Goal: Book appointment/travel/reservation

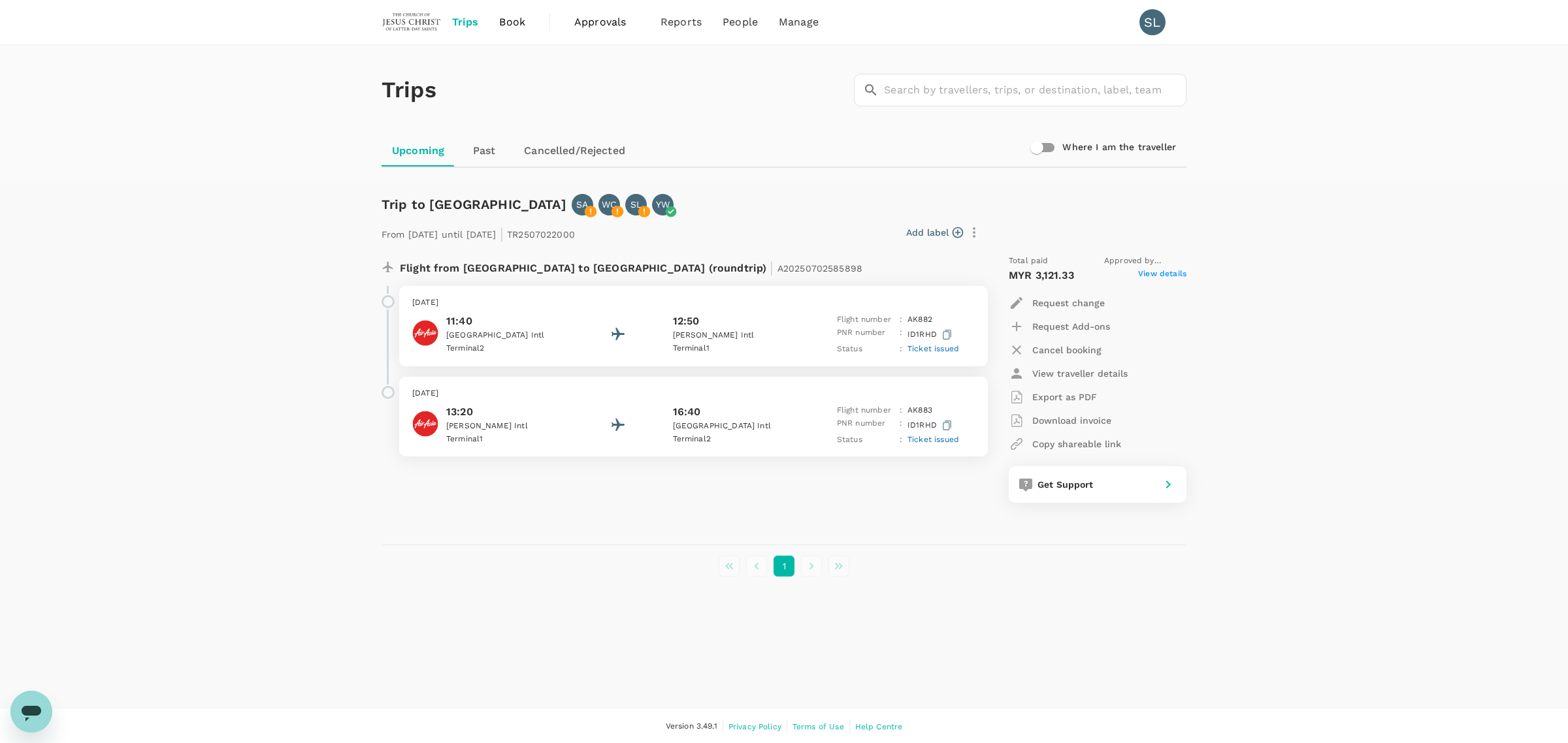
click at [499, 22] on span "Book" at bounding box center [512, 22] width 26 height 15
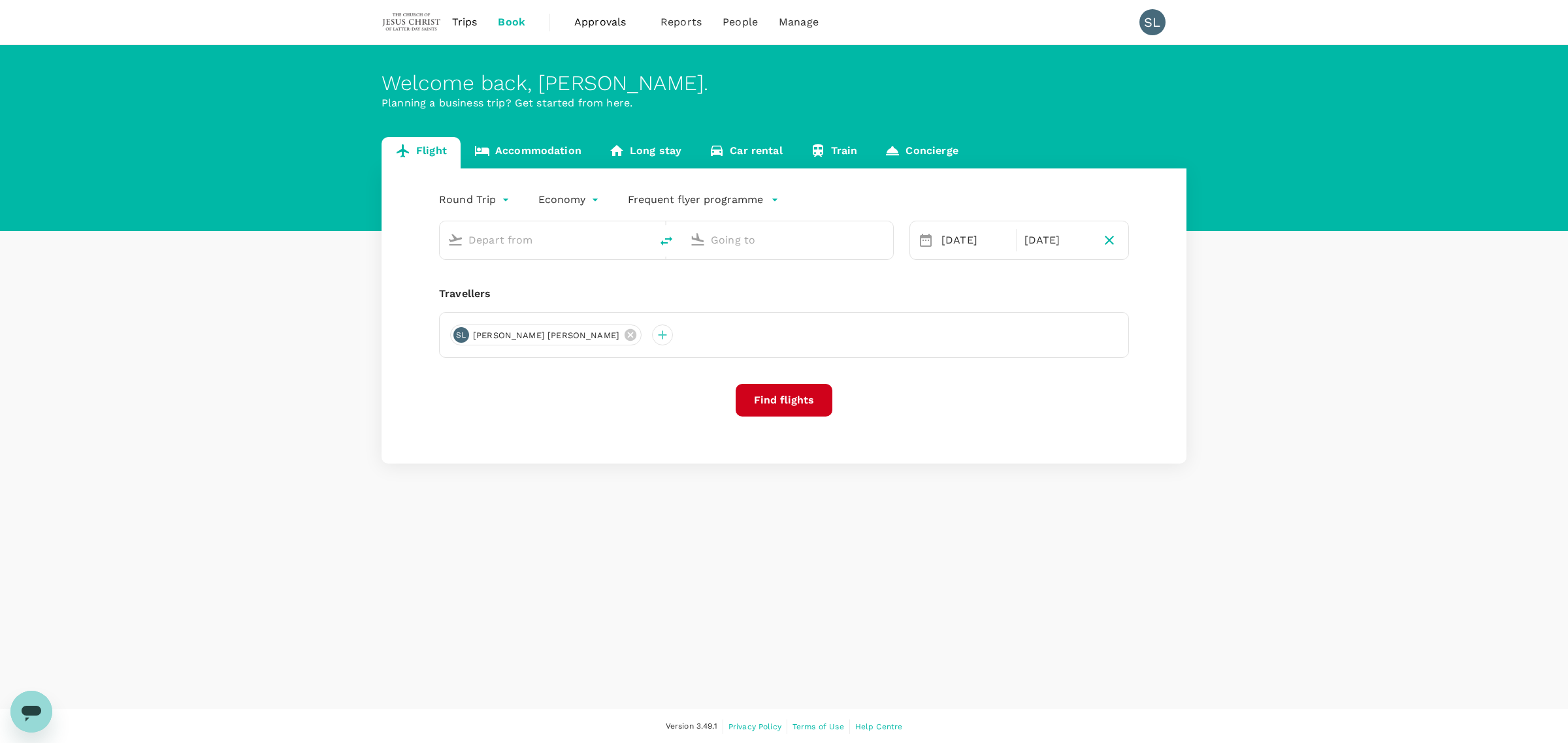
type input "Kuala Lumpur Intl (KUL)"
type input "Kuching Intl (KCH)"
type input "Kuala Lumpur Intl (KUL)"
type input "Kuching Intl (KCH)"
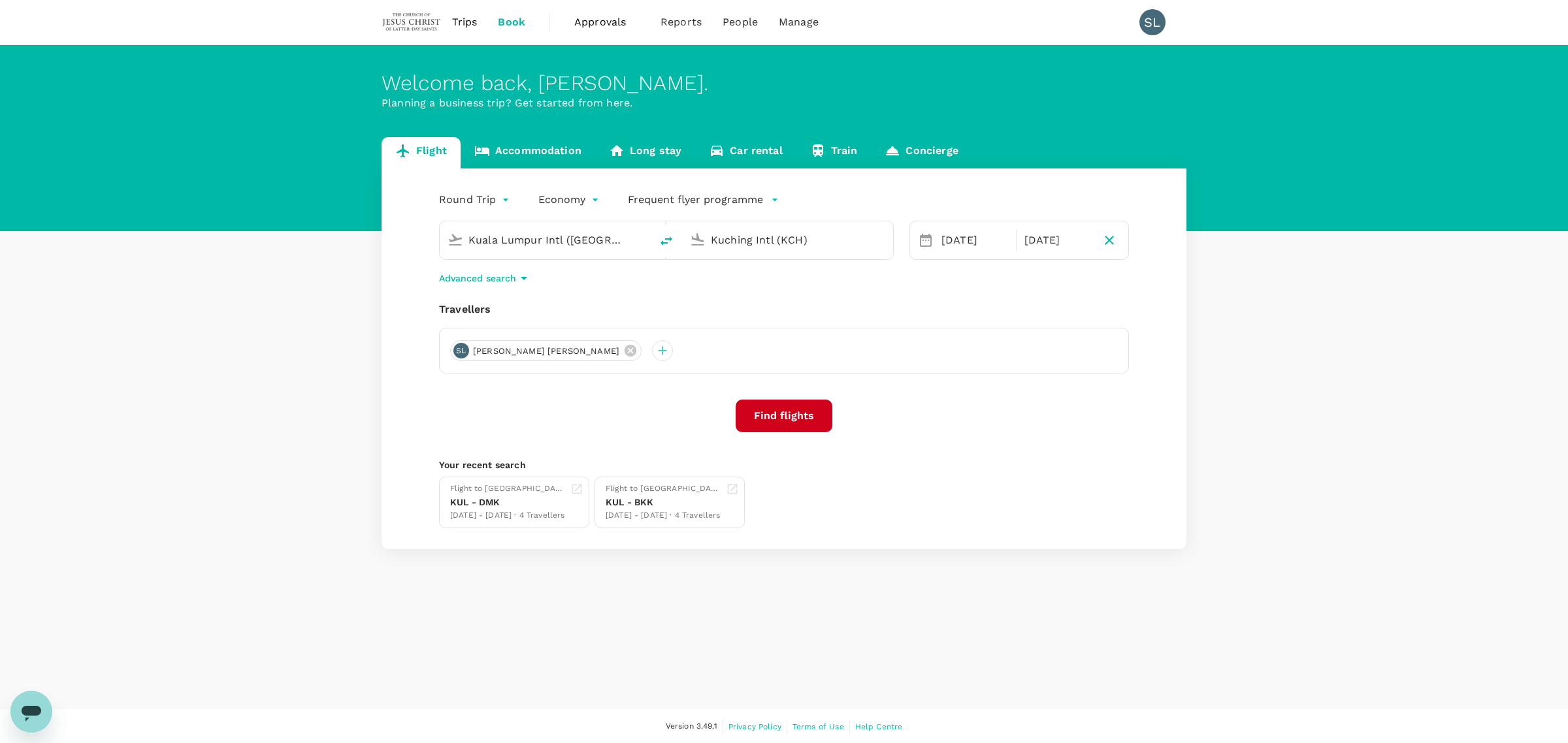
click at [923, 233] on icon at bounding box center [926, 240] width 15 height 15
click at [788, 418] on button "Find flights" at bounding box center [783, 416] width 97 height 33
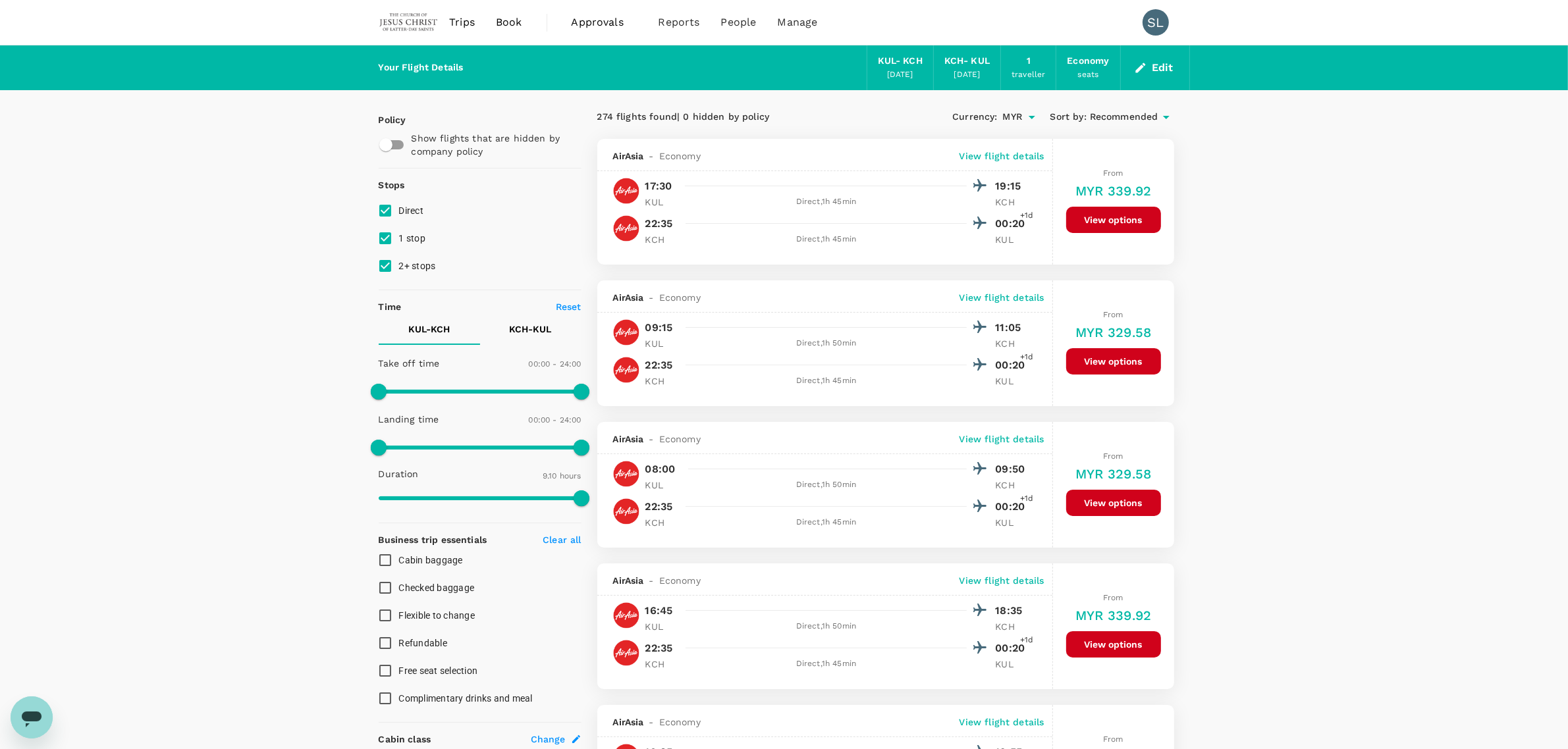
click at [382, 241] on input "1 stop" at bounding box center [385, 238] width 27 height 27
checkbox input "false"
click at [382, 264] on input "2+ stops" at bounding box center [385, 265] width 27 height 27
checkbox input "false"
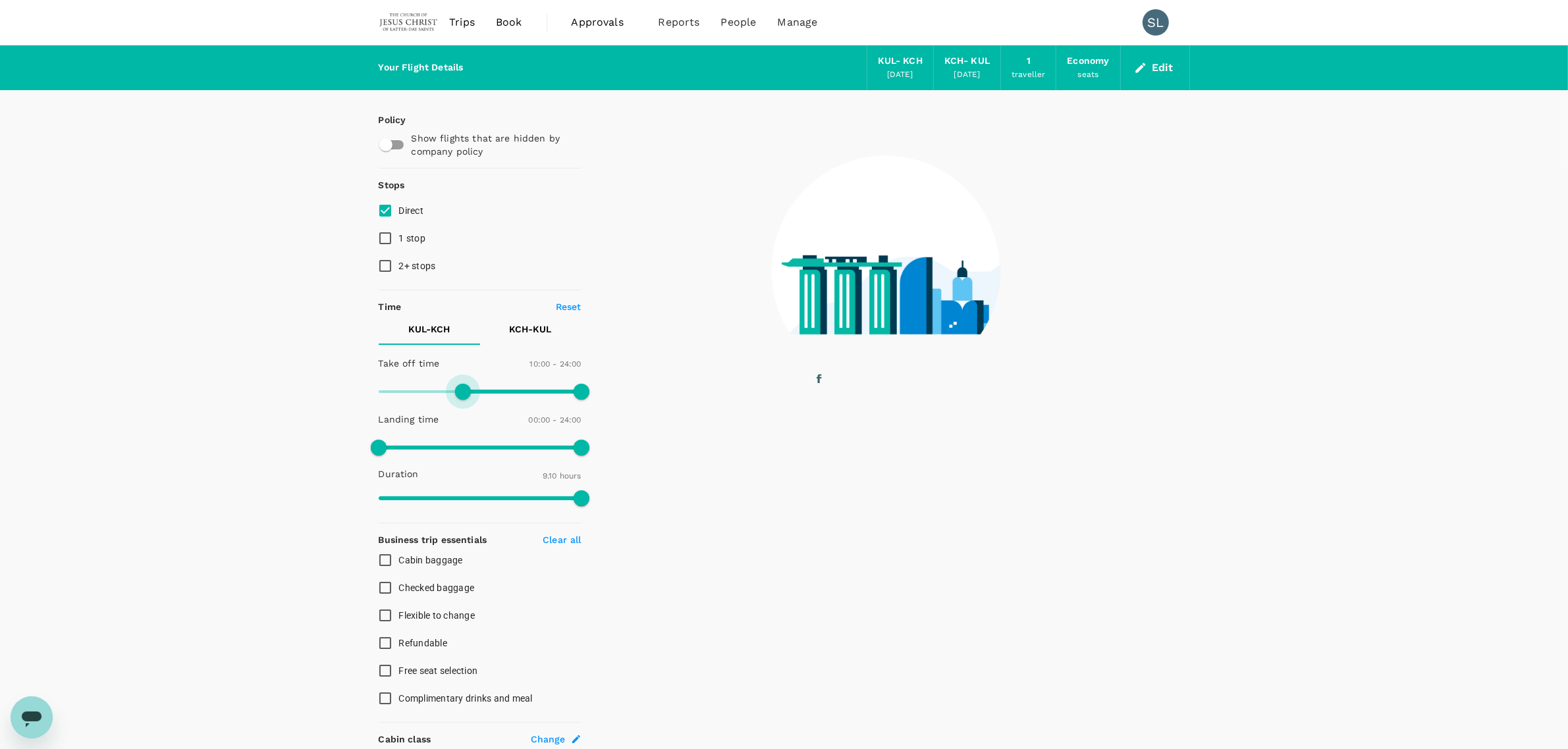
type input "660"
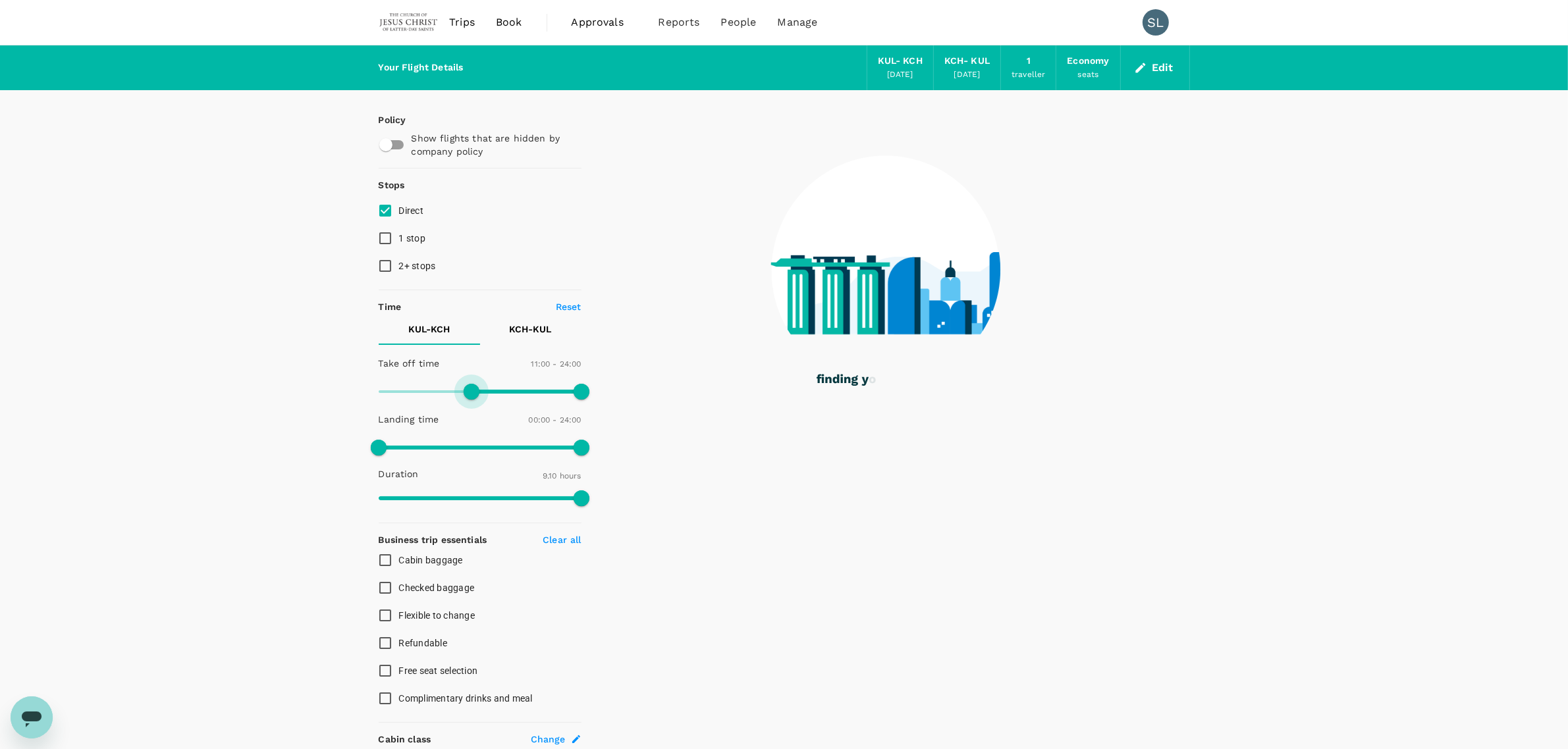
drag, startPoint x: 378, startPoint y: 387, endPoint x: 473, endPoint y: 386, distance: 95.0
click at [473, 386] on span at bounding box center [471, 392] width 16 height 16
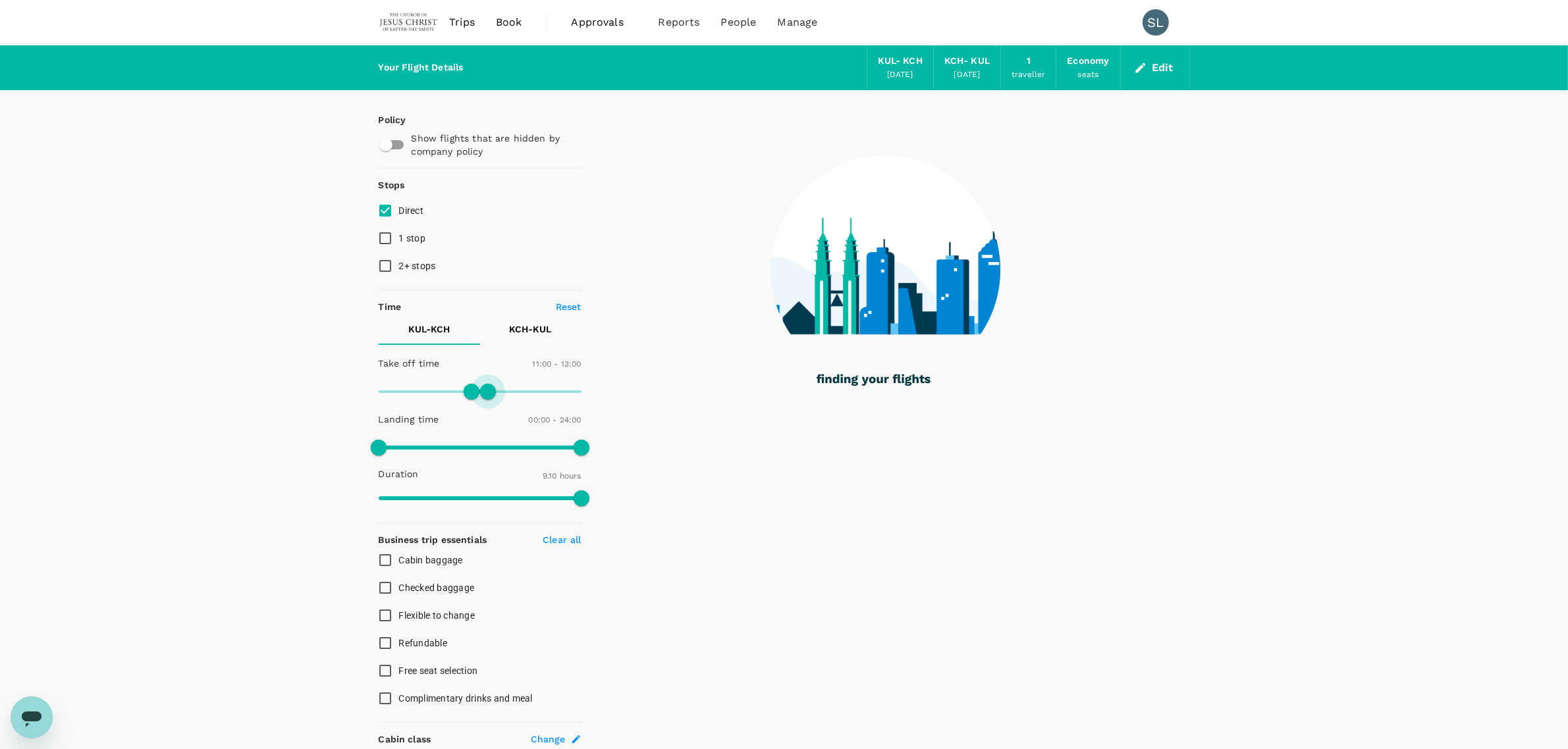
type input "780"
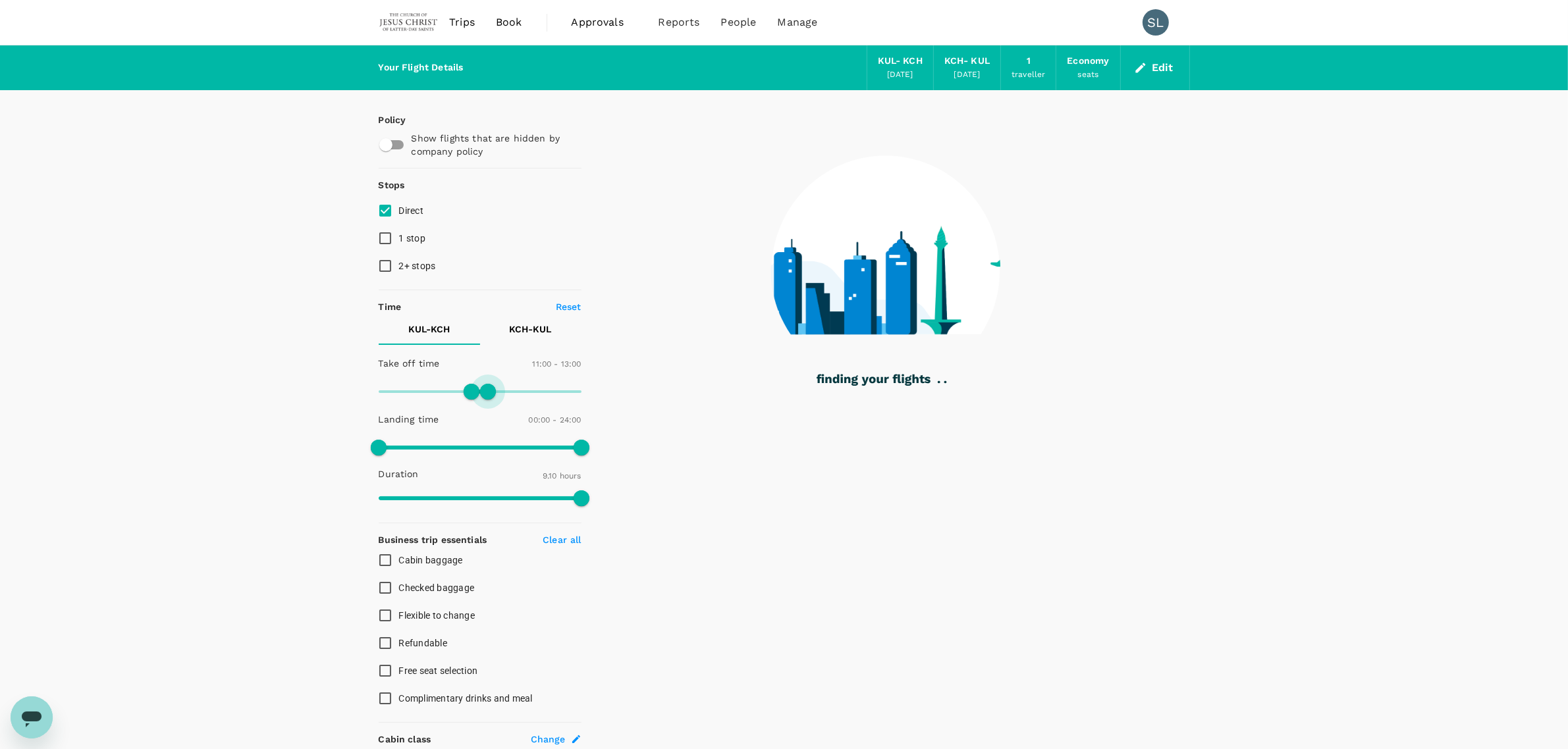
drag, startPoint x: 576, startPoint y: 392, endPoint x: 488, endPoint y: 399, distance: 88.3
click at [488, 399] on span at bounding box center [488, 392] width 16 height 16
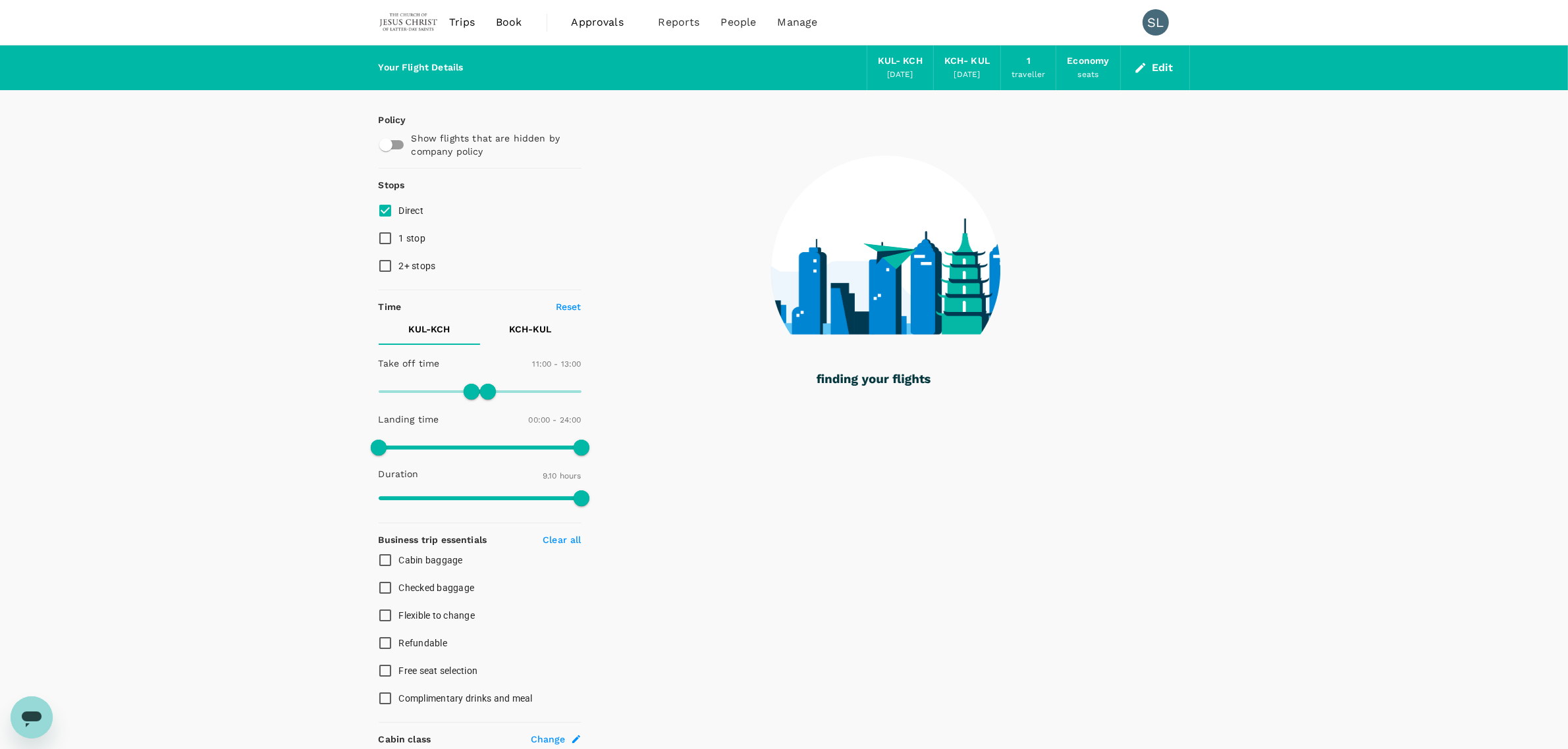
click at [531, 323] on p "KCH - KUL" at bounding box center [530, 329] width 42 height 13
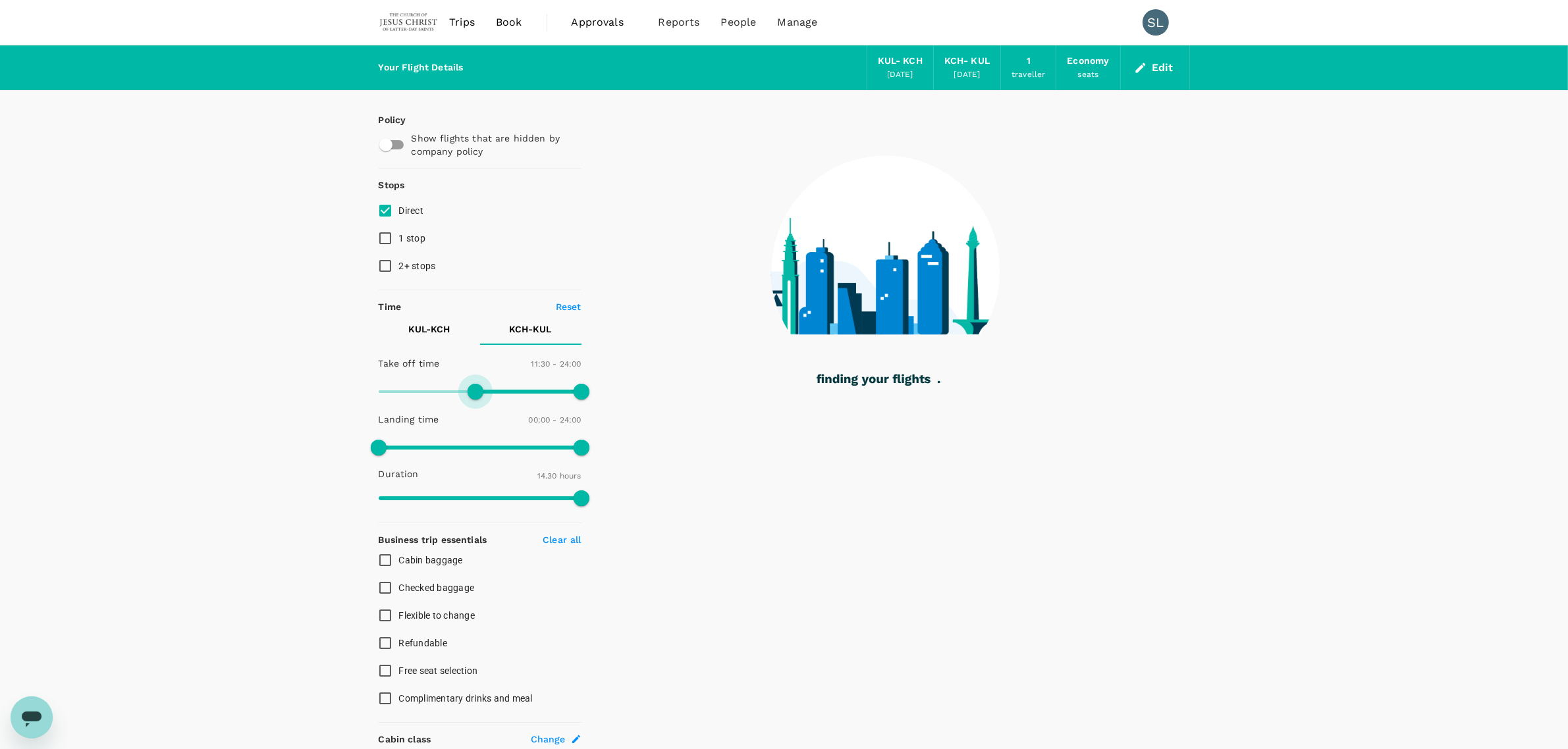
type input "780"
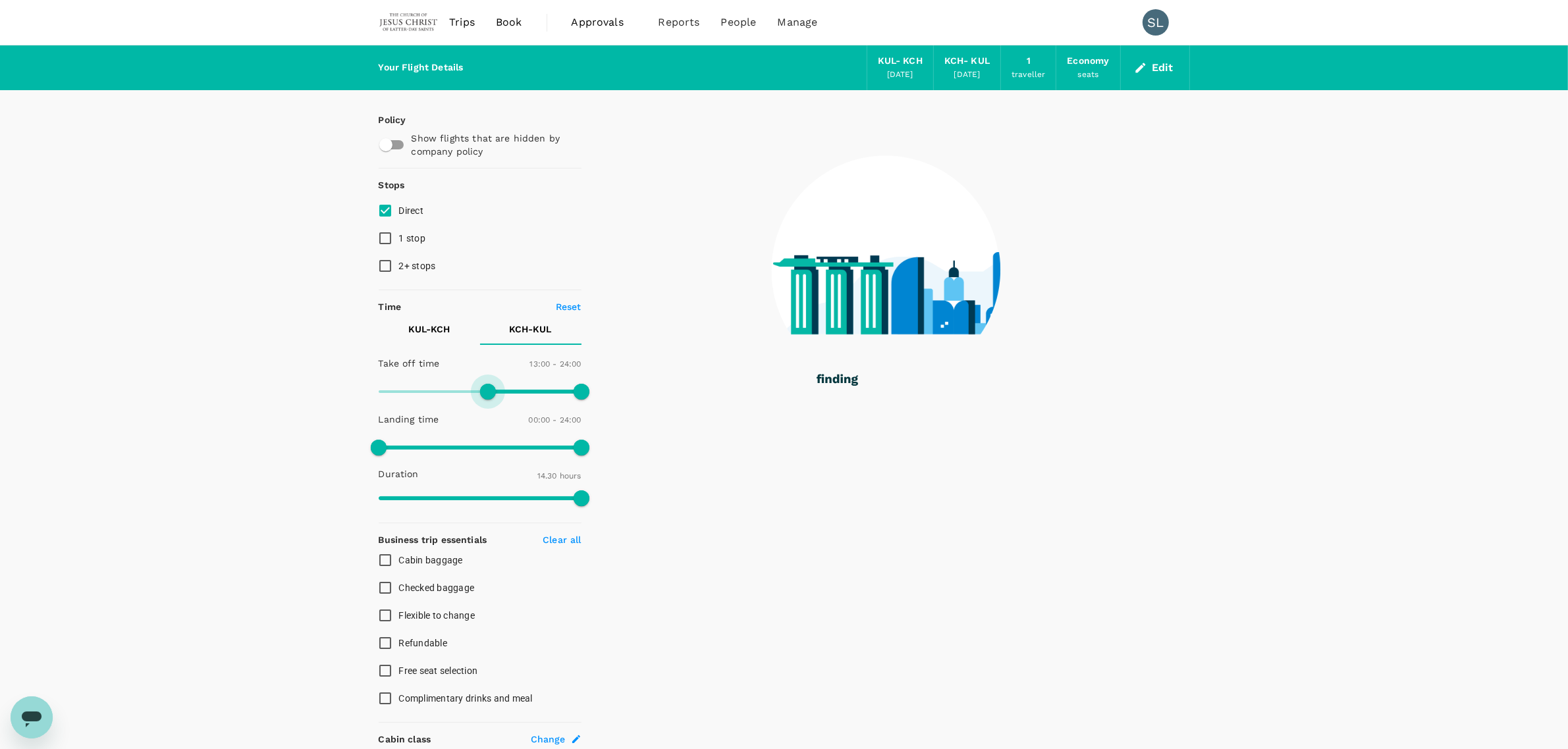
drag, startPoint x: 385, startPoint y: 389, endPoint x: 489, endPoint y: 389, distance: 104.0
click at [489, 389] on span at bounding box center [488, 392] width 16 height 16
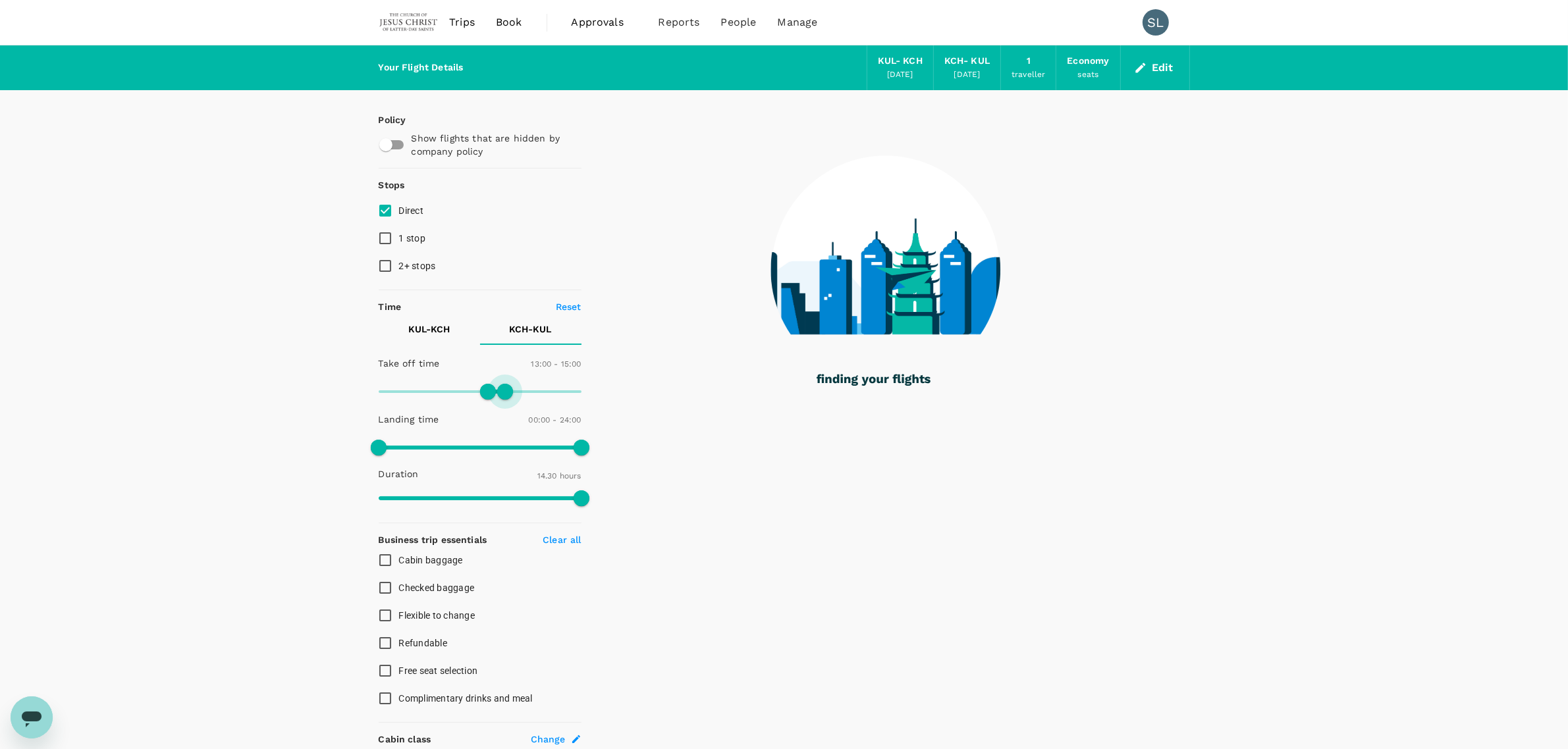
type input "870"
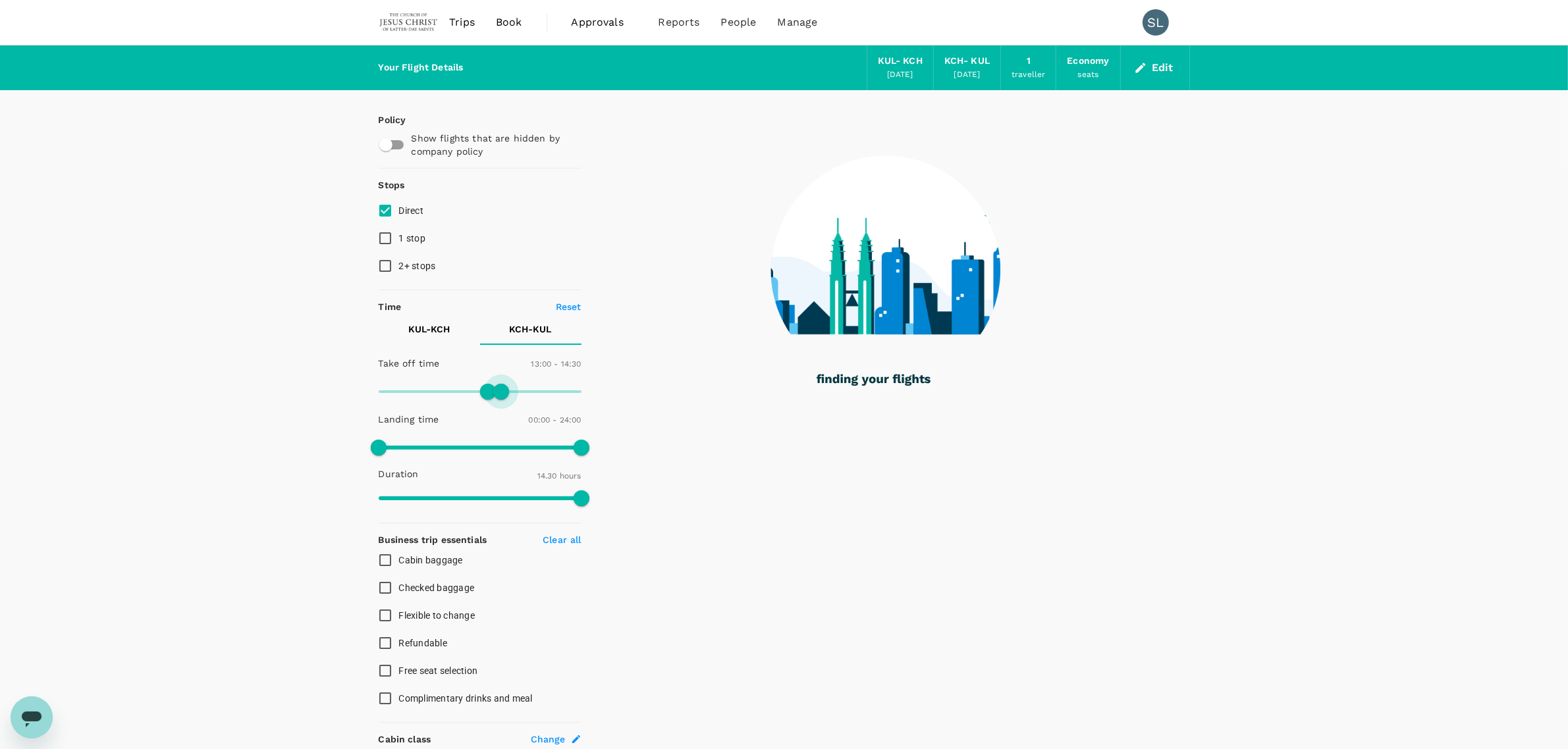
drag, startPoint x: 576, startPoint y: 390, endPoint x: 500, endPoint y: 394, distance: 76.1
click at [500, 394] on span at bounding box center [501, 392] width 16 height 16
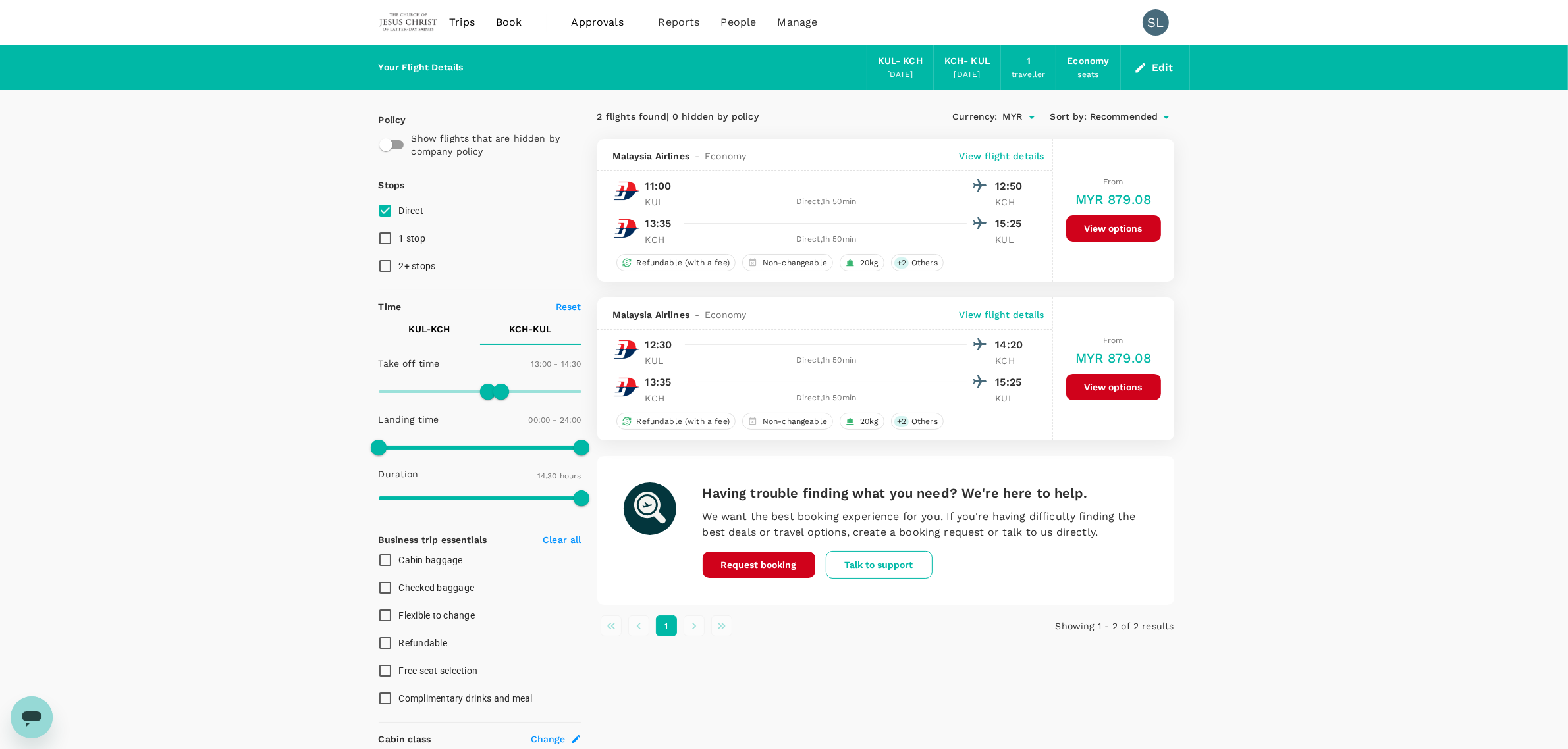
click at [416, 323] on p "KUL - KCH" at bounding box center [428, 329] width 41 height 13
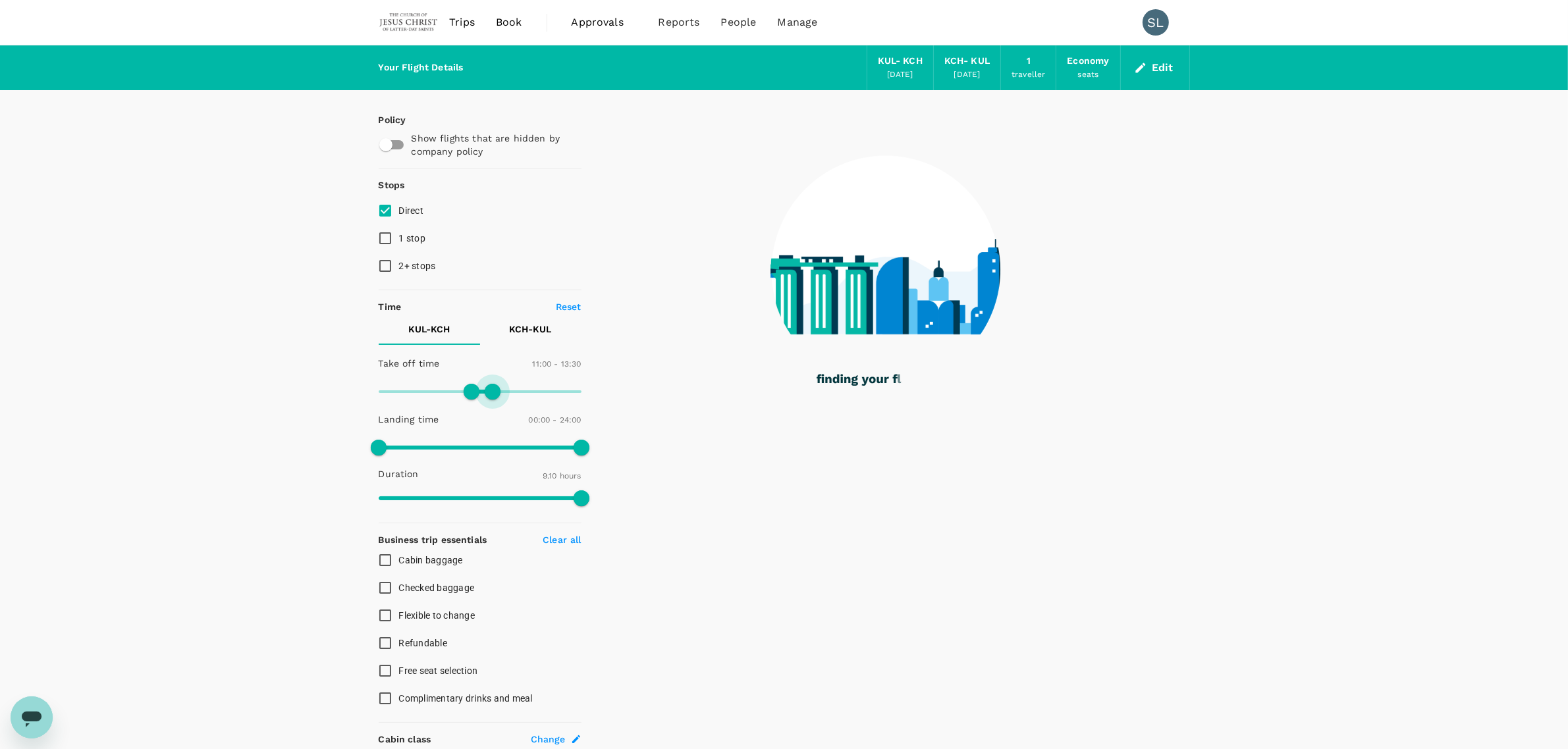
type input "840"
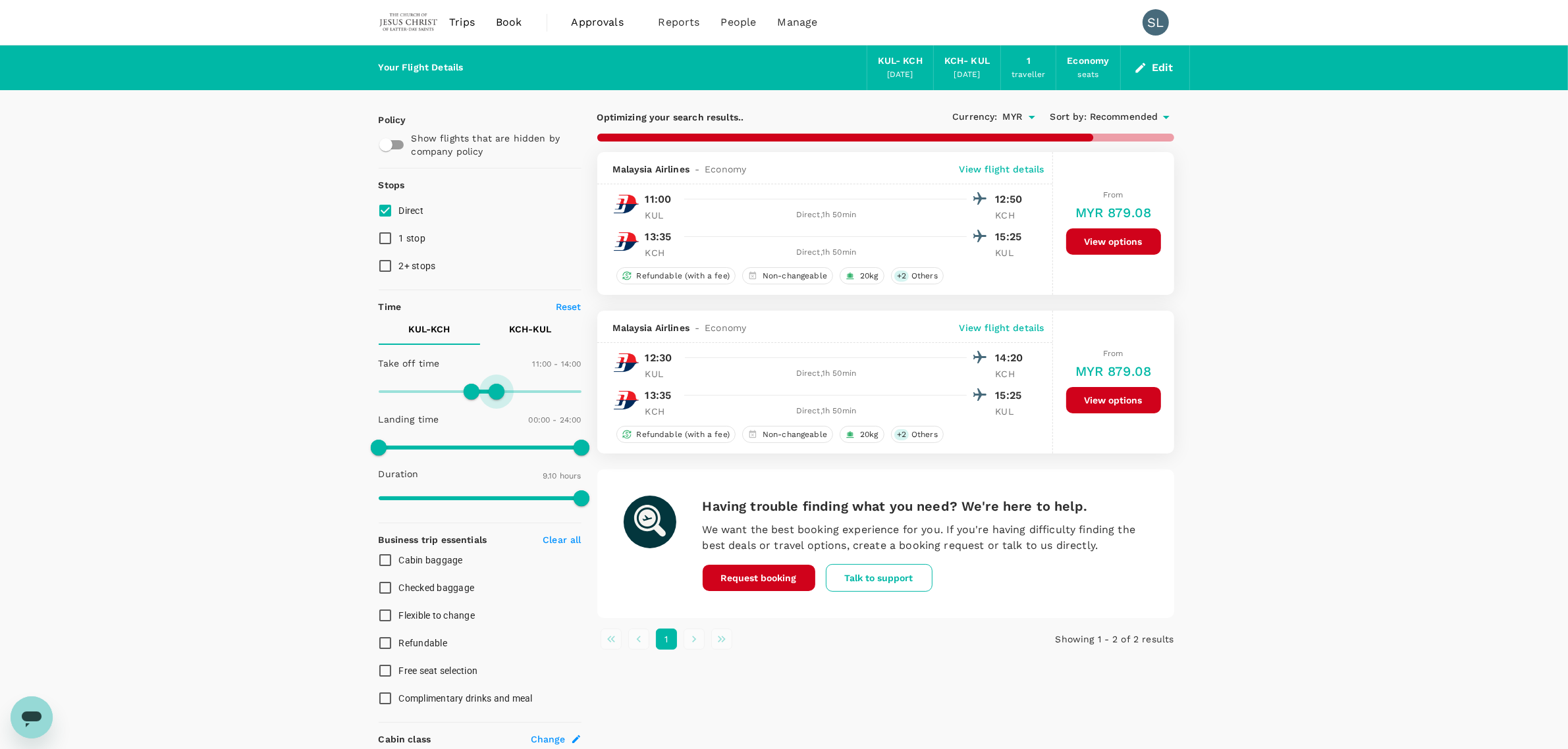
drag, startPoint x: 488, startPoint y: 390, endPoint x: 498, endPoint y: 387, distance: 10.4
click at [498, 387] on span at bounding box center [496, 392] width 16 height 16
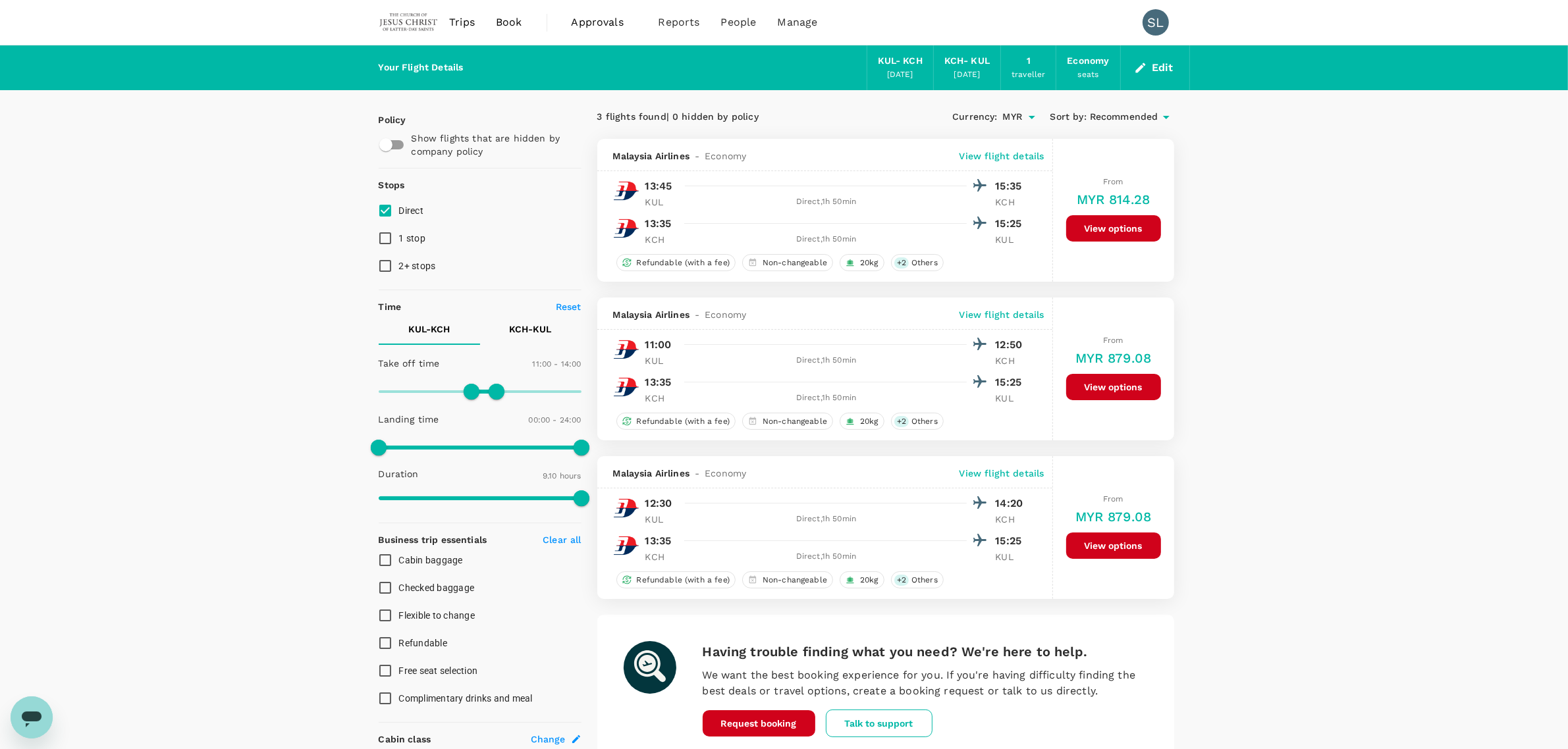
click at [1080, 382] on button "View options" at bounding box center [1113, 387] width 95 height 27
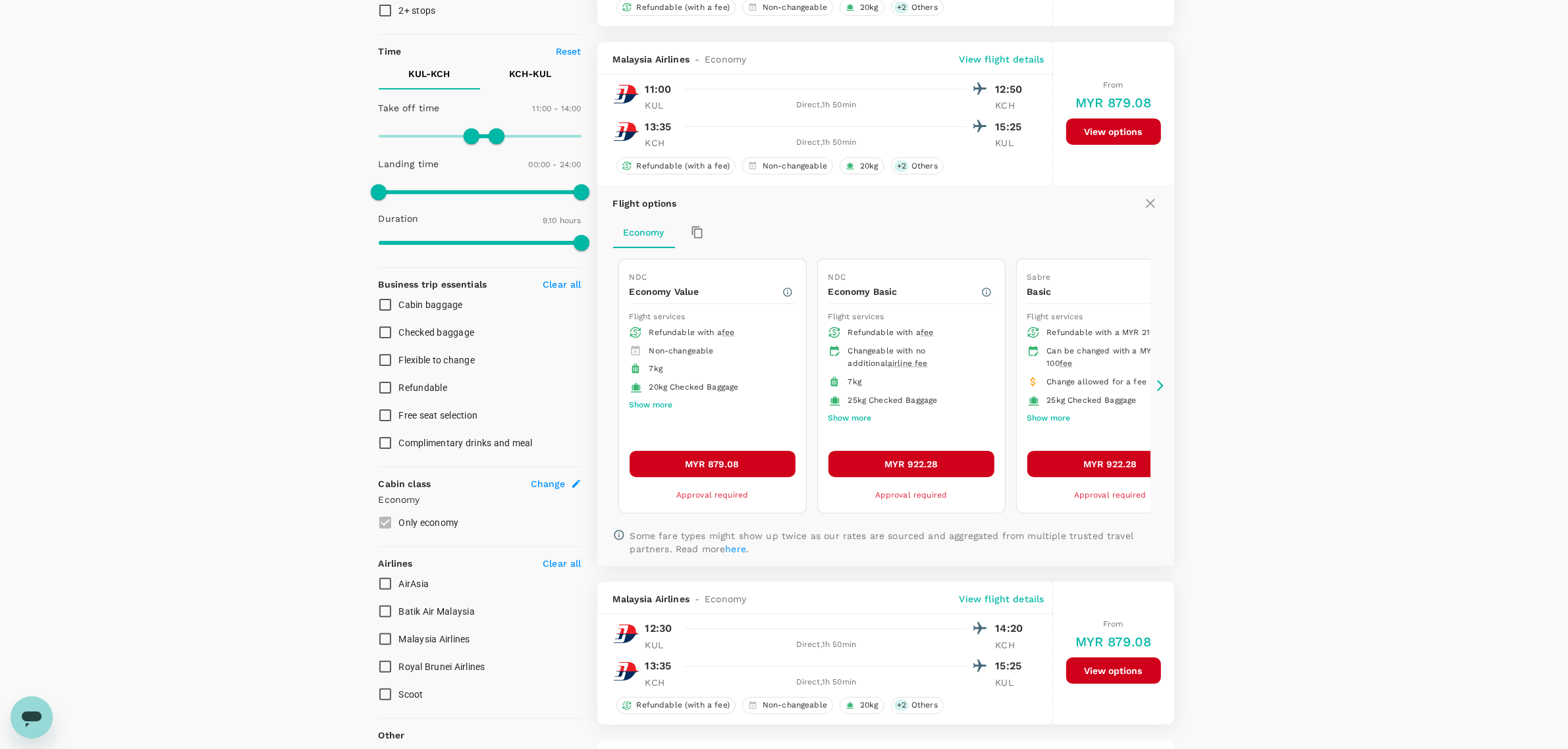
scroll to position [300, 0]
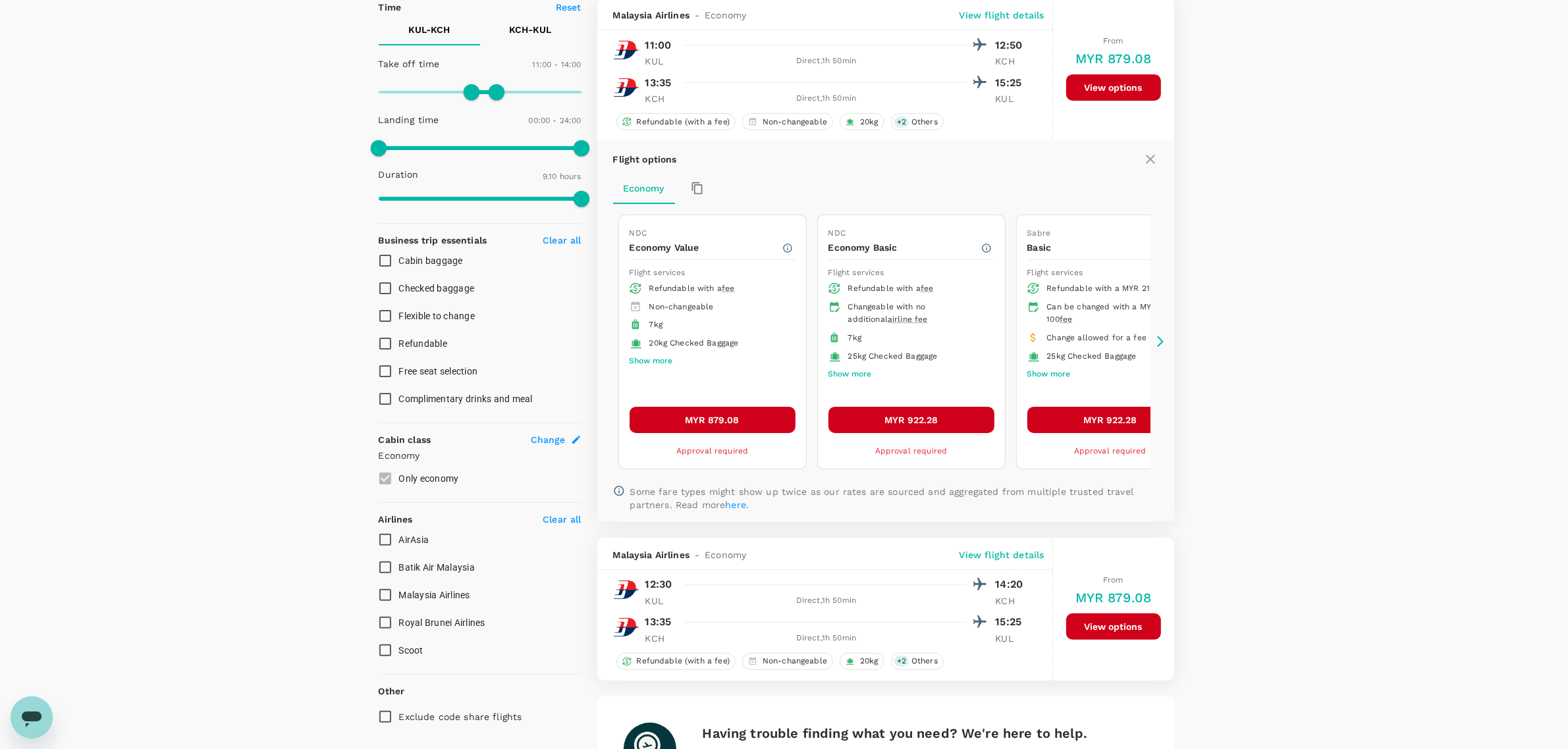
click at [648, 364] on button "Show more" at bounding box center [651, 361] width 44 height 17
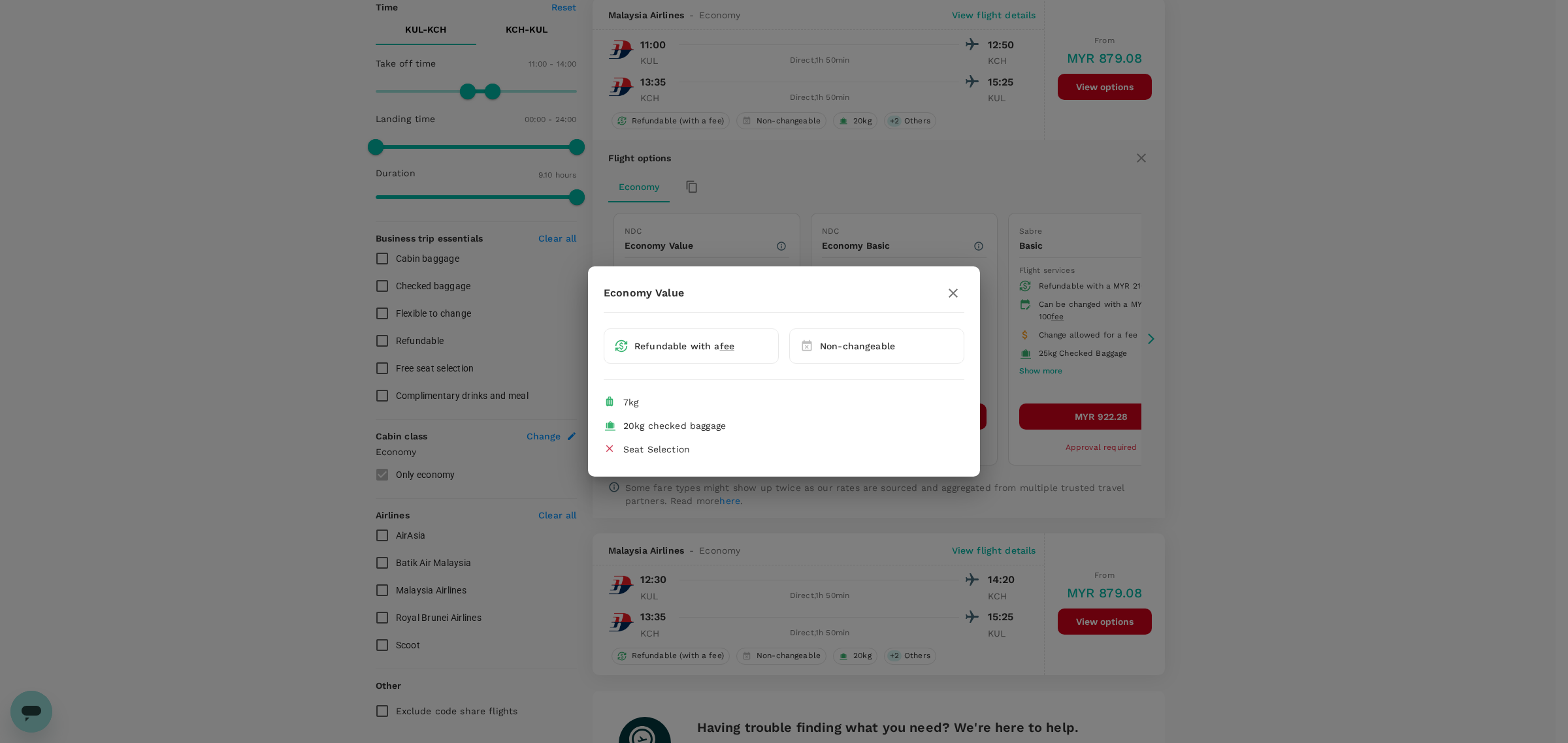
click at [957, 299] on icon "button" at bounding box center [953, 293] width 15 height 15
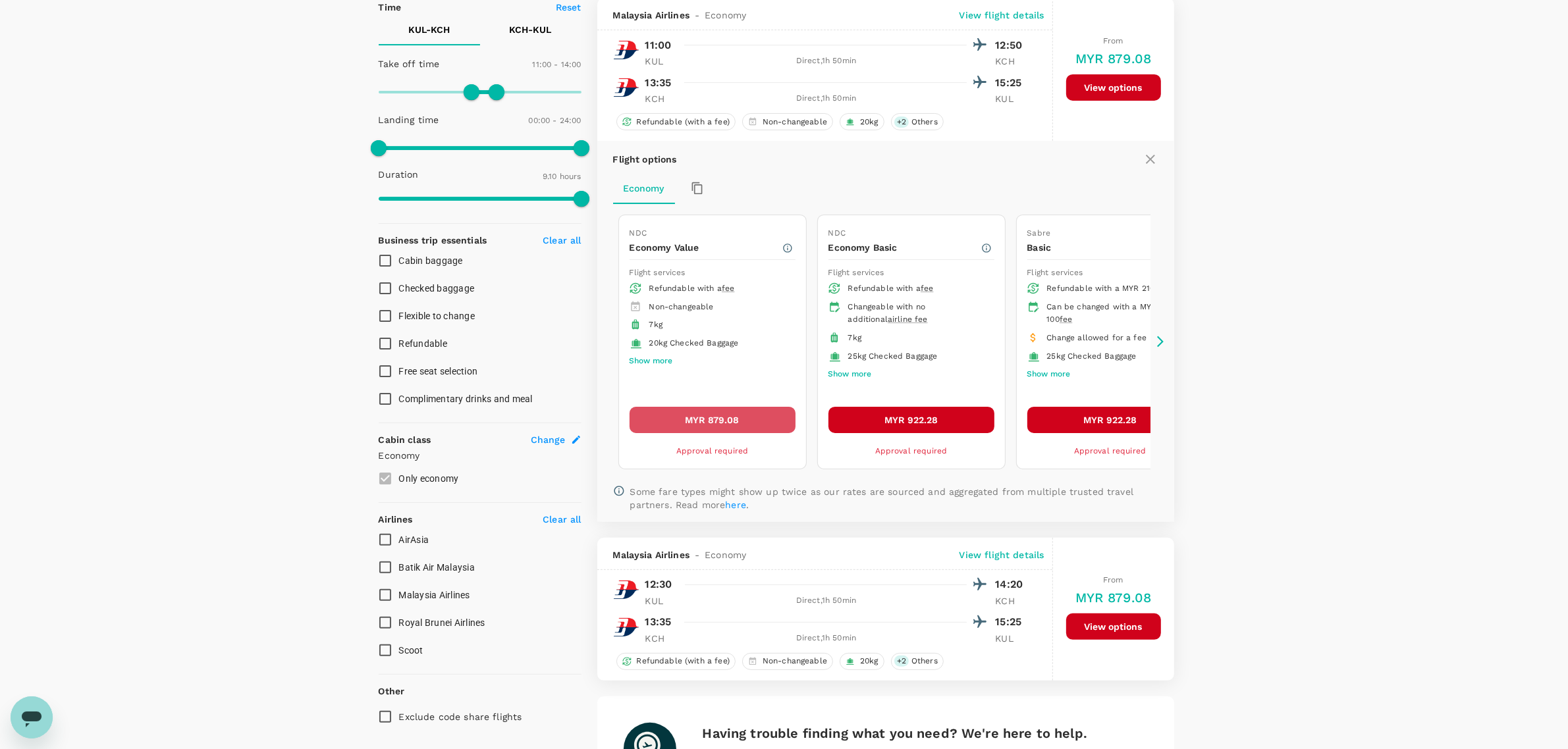
click at [711, 424] on button "MYR 879.08" at bounding box center [712, 421] width 166 height 27
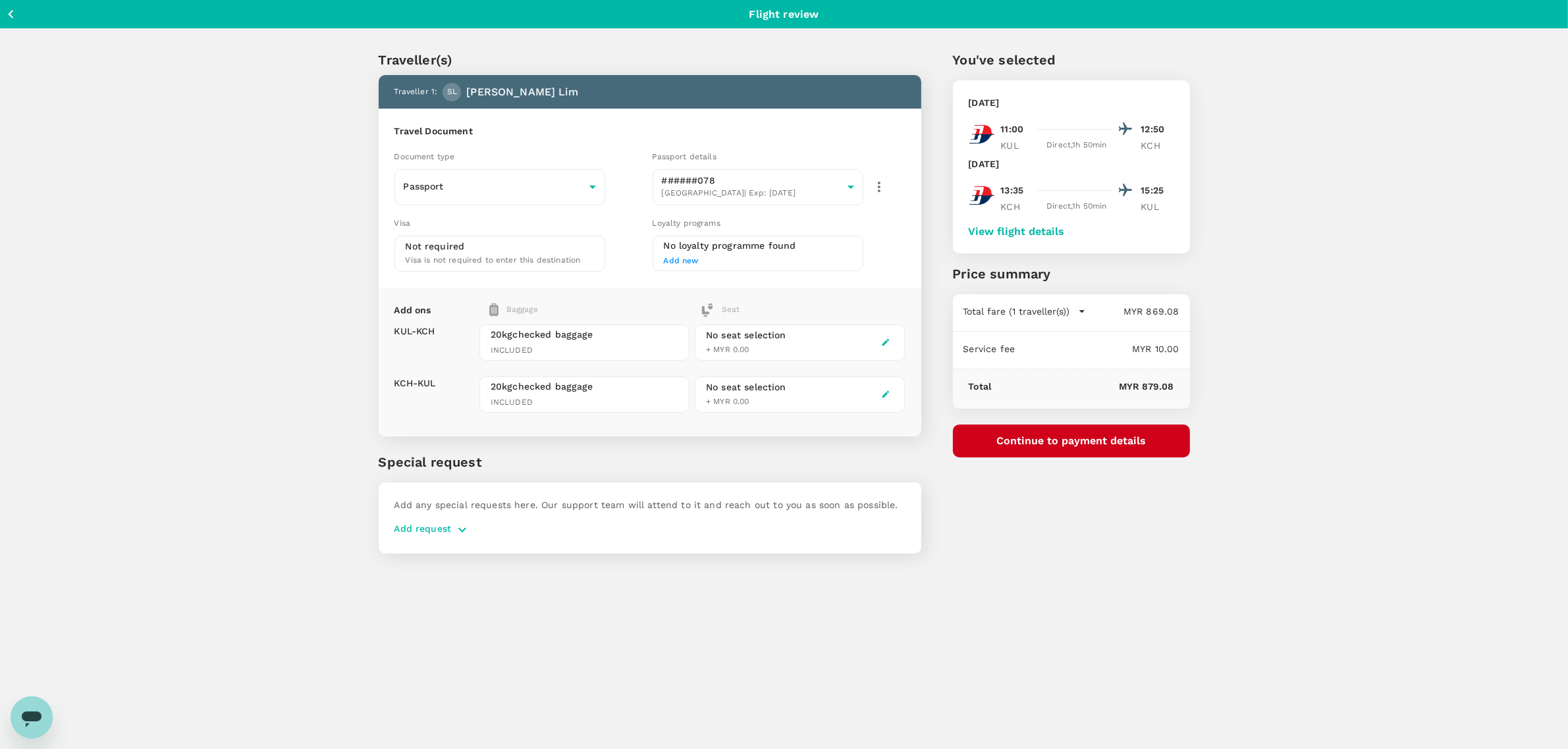
click at [887, 341] on icon "button" at bounding box center [885, 343] width 9 height 9
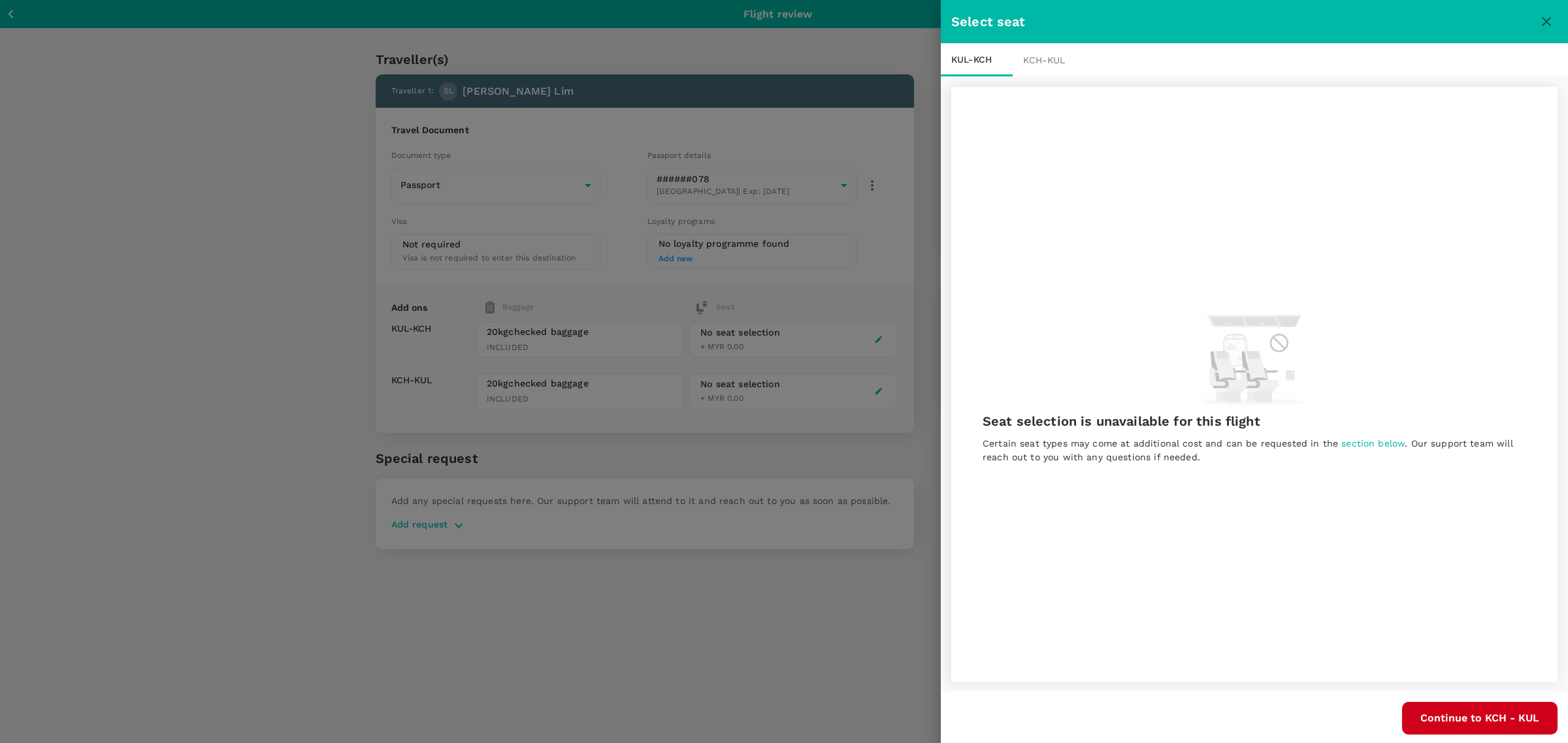
click at [1388, 446] on span "section below" at bounding box center [1373, 443] width 63 height 11
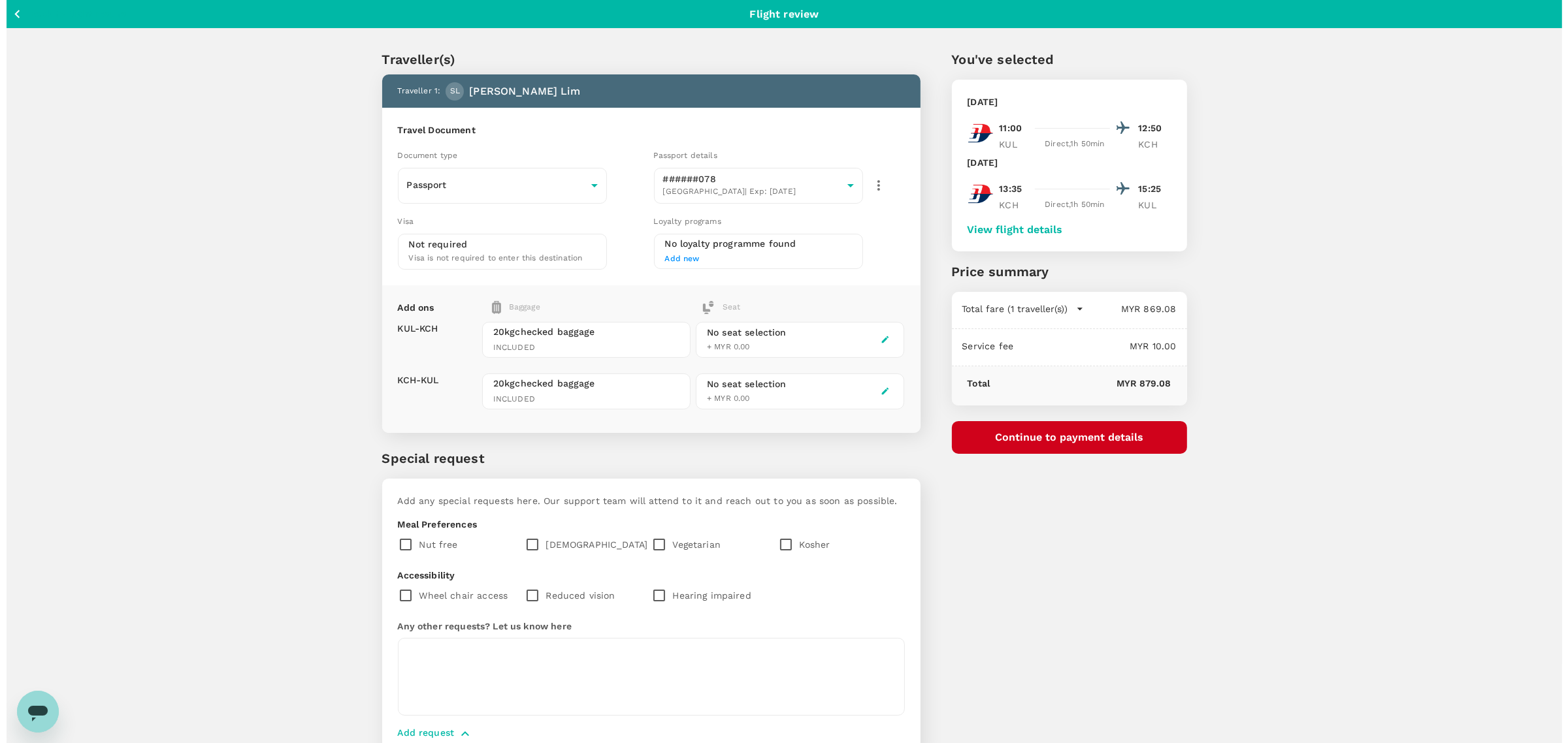
scroll to position [60, 0]
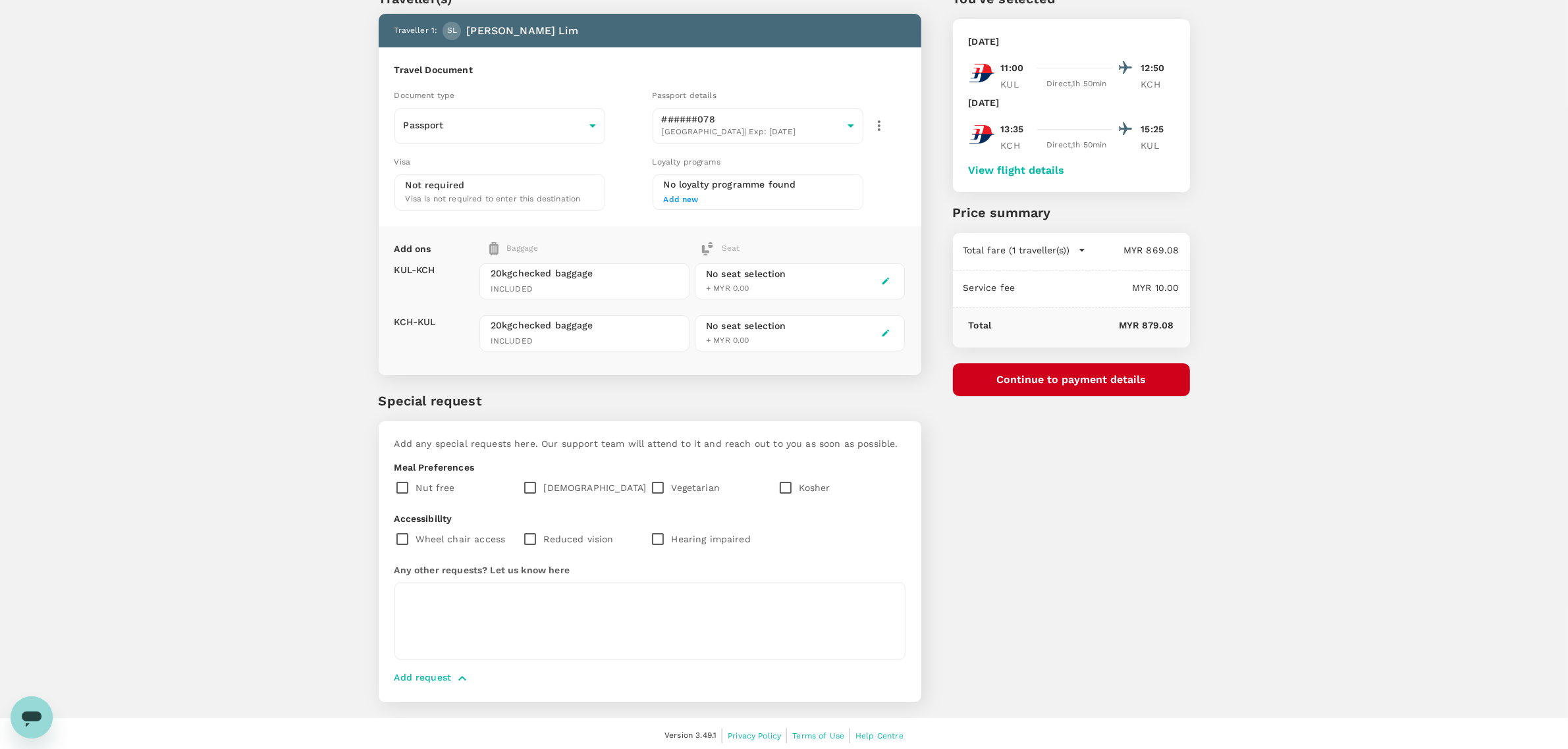
click at [791, 273] on div "No seat selection + MYR 0.00" at bounding box center [799, 282] width 210 height 36
click at [884, 282] on icon "button" at bounding box center [885, 281] width 9 height 9
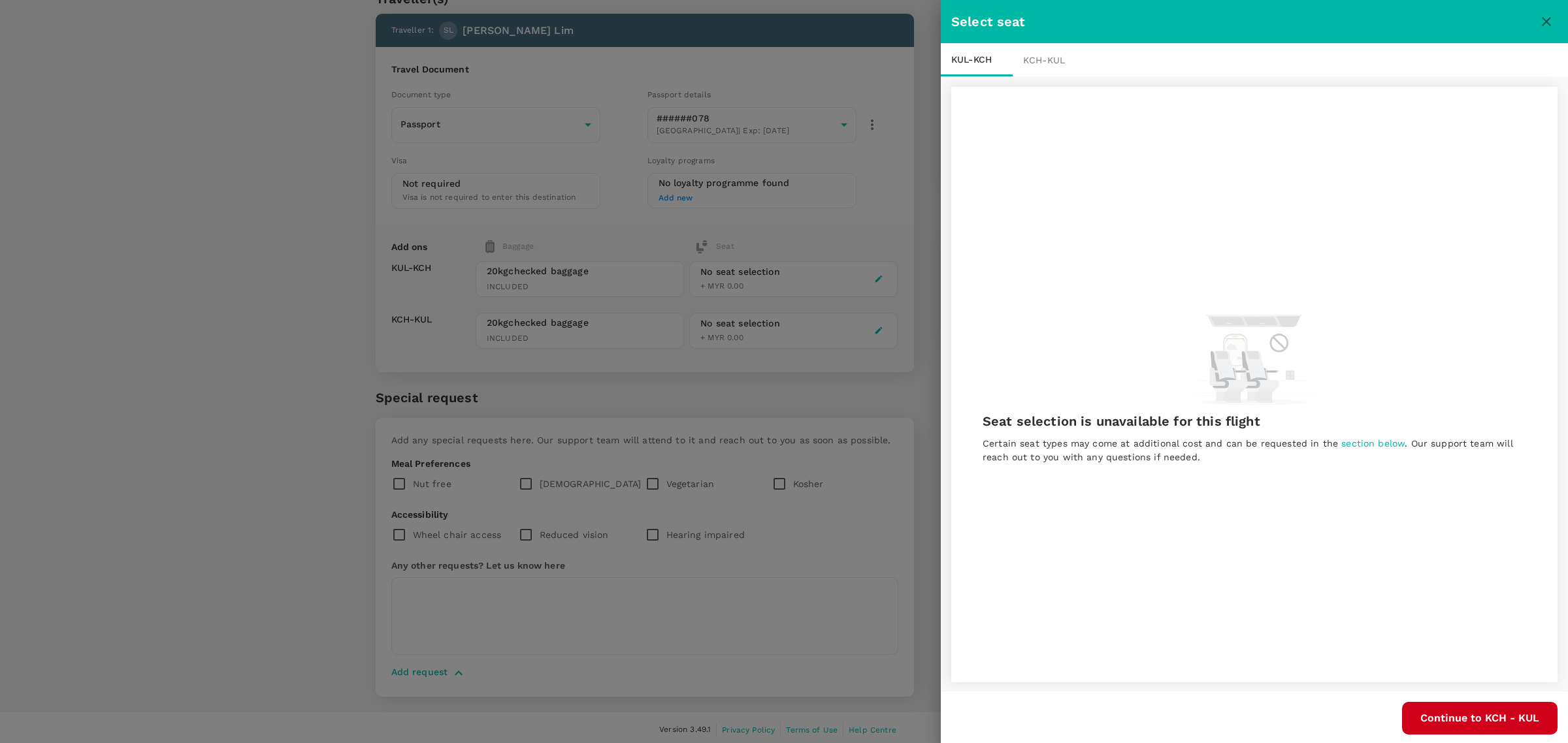
click at [1090, 354] on div "Seat selection is unavailable for this flight Certain seat types may come at ad…" at bounding box center [1254, 385] width 606 height 596
click at [1053, 63] on div "KCH - KUL" at bounding box center [1048, 60] width 72 height 33
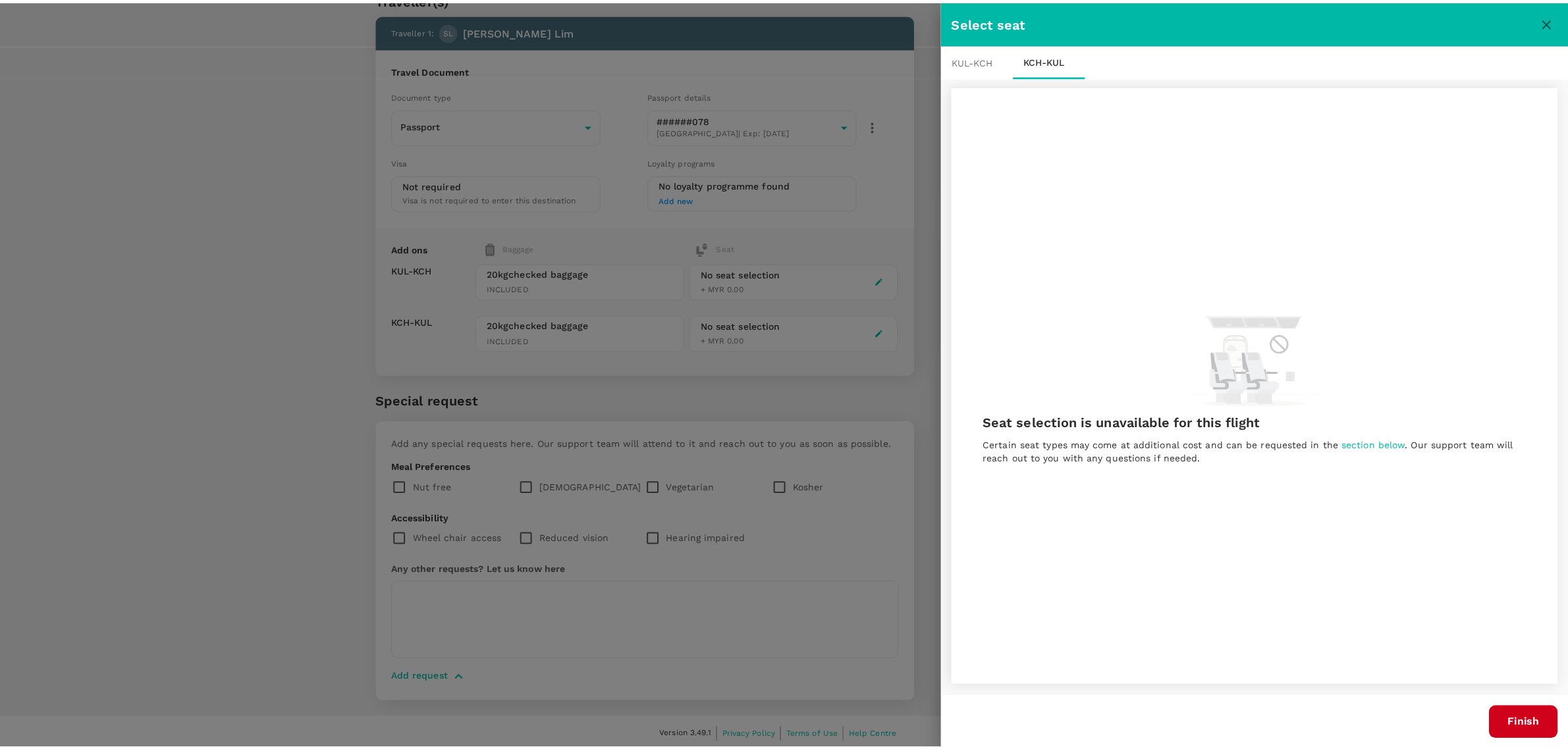
scroll to position [0, 0]
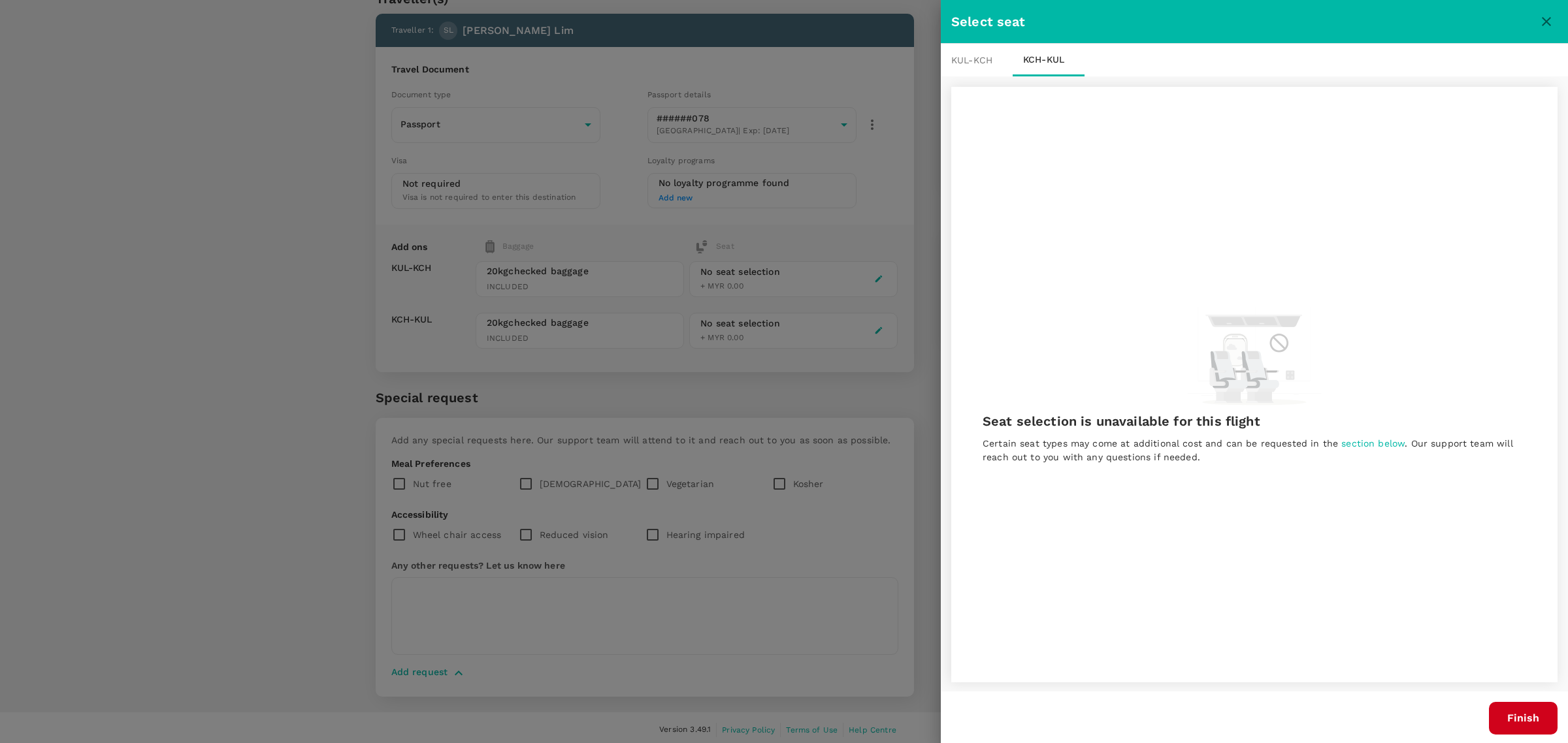
click at [915, 392] on div at bounding box center [784, 372] width 1568 height 743
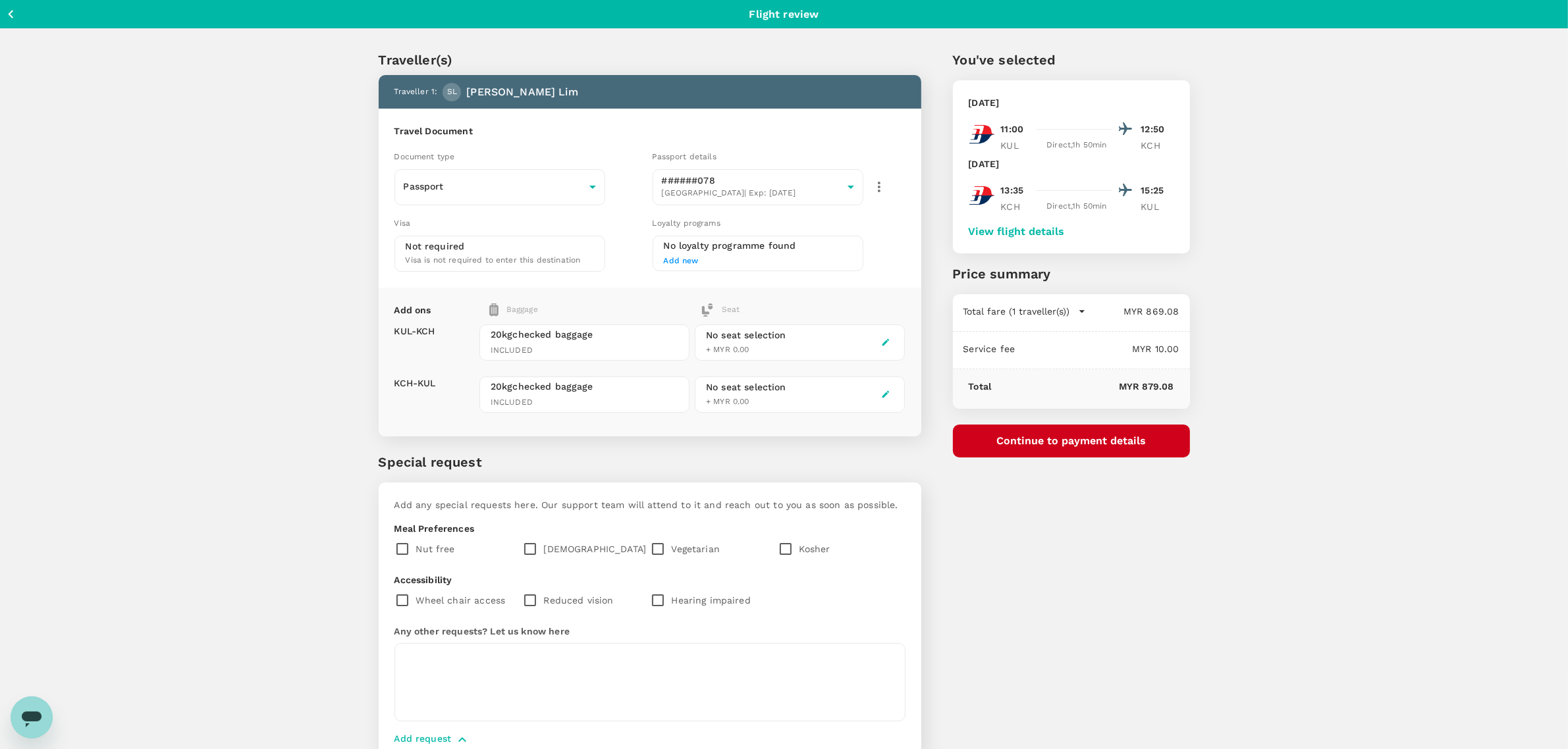
click at [735, 339] on div "No seat selection" at bounding box center [746, 335] width 80 height 14
click at [889, 340] on icon "button" at bounding box center [885, 343] width 9 height 9
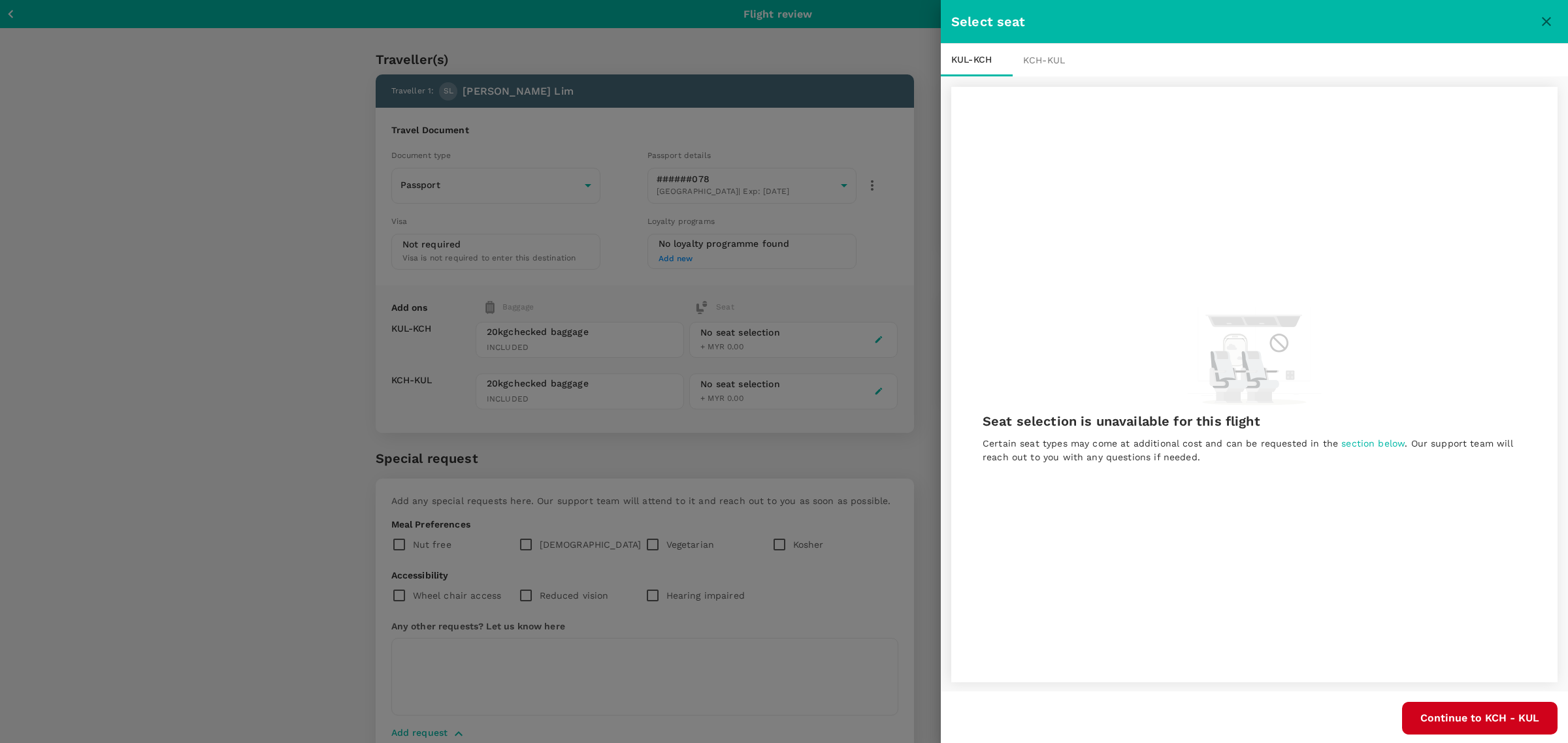
click at [1488, 714] on button "Continue to KCH - KUL" at bounding box center [1479, 718] width 156 height 33
click at [1515, 719] on button "Finish" at bounding box center [1522, 718] width 69 height 33
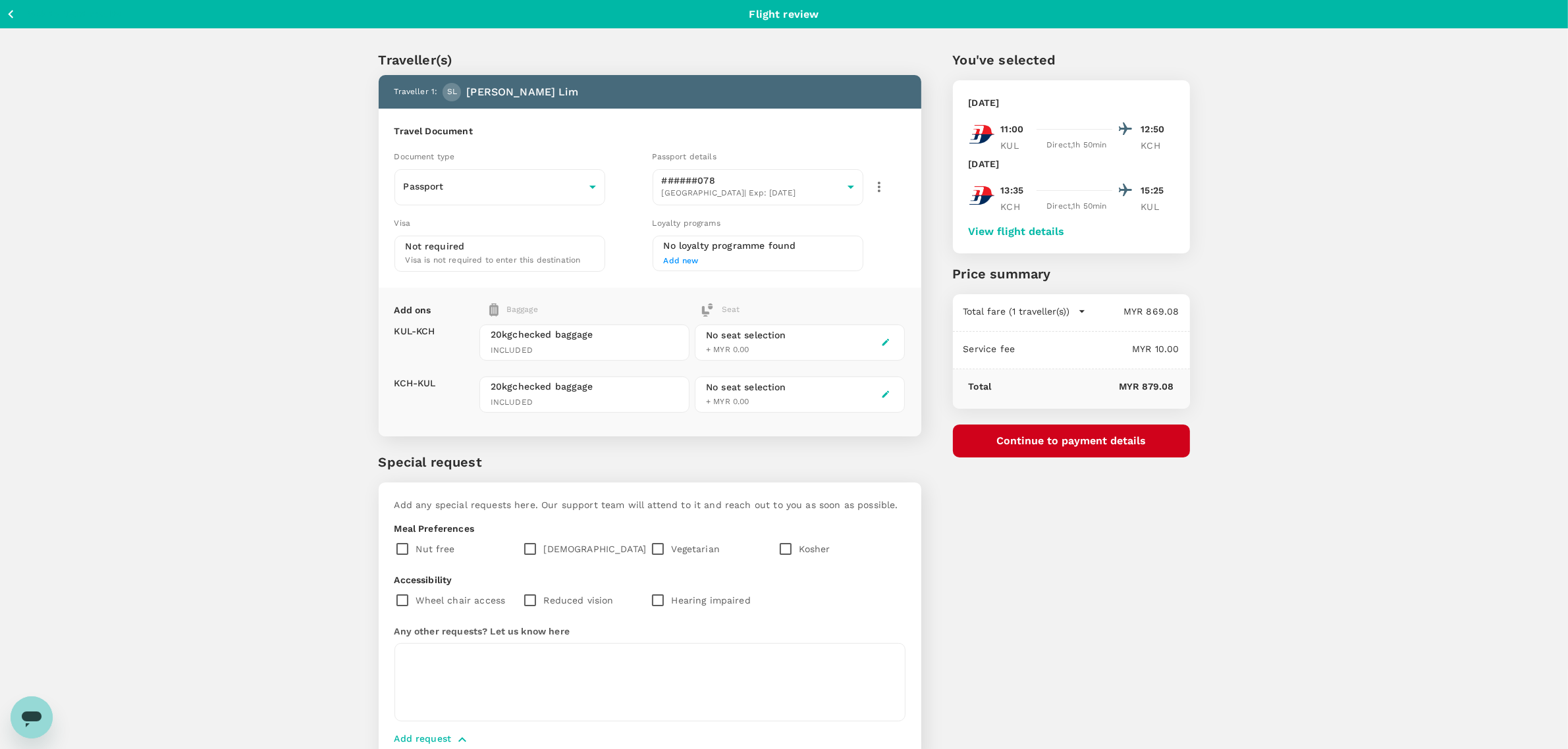
click at [30, 721] on icon "Open messaging window" at bounding box center [31, 717] width 23 height 23
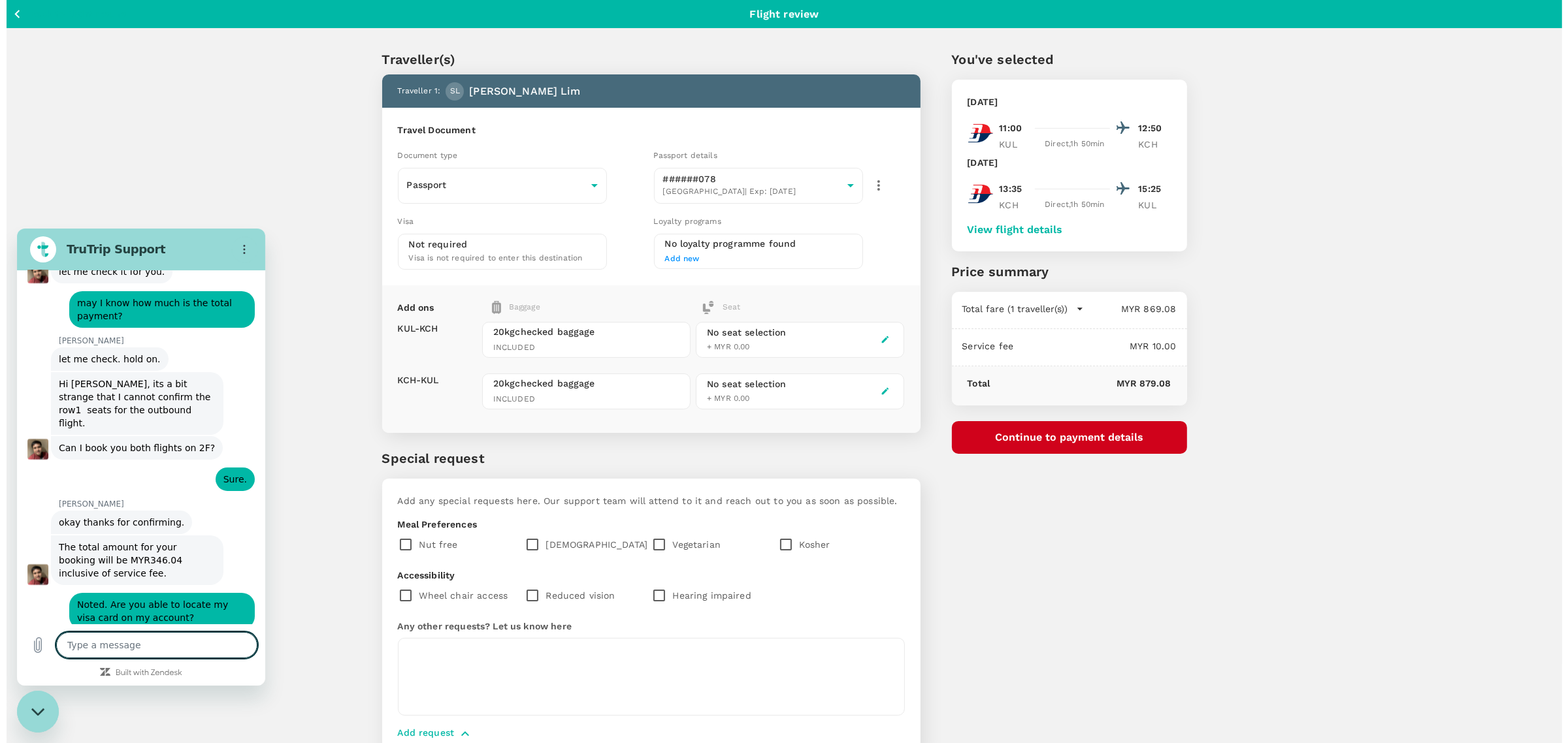
scroll to position [5945, 0]
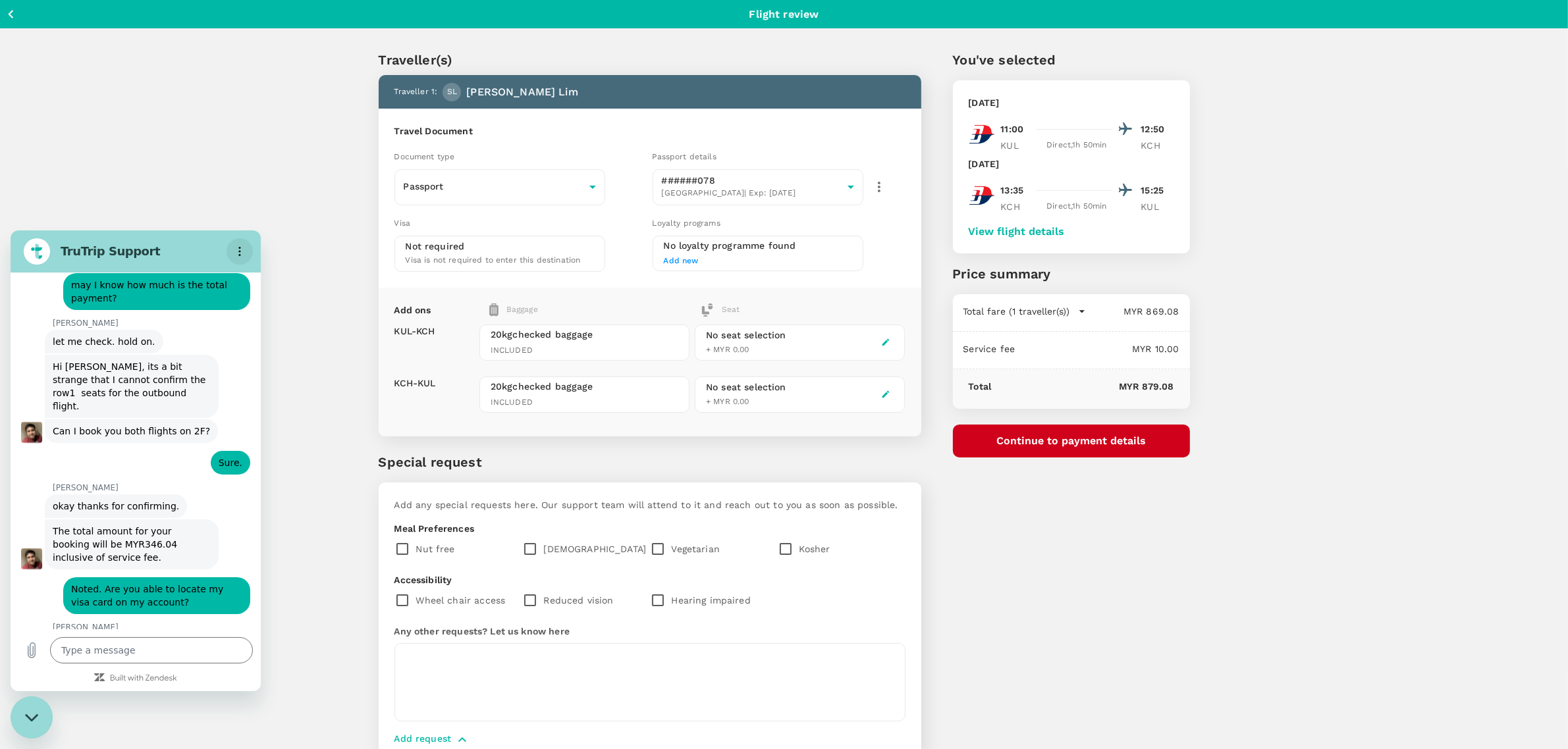
click at [235, 253] on icon "Options menu" at bounding box center [239, 251] width 11 height 11
click at [278, 216] on div "Traveller(s) Traveller 1 : SL Samantha Sui Yen Lim Travel Document Document typ…" at bounding box center [784, 404] width 1568 height 751
click at [28, 719] on icon "Close messaging window" at bounding box center [32, 717] width 14 height 9
type textarea "x"
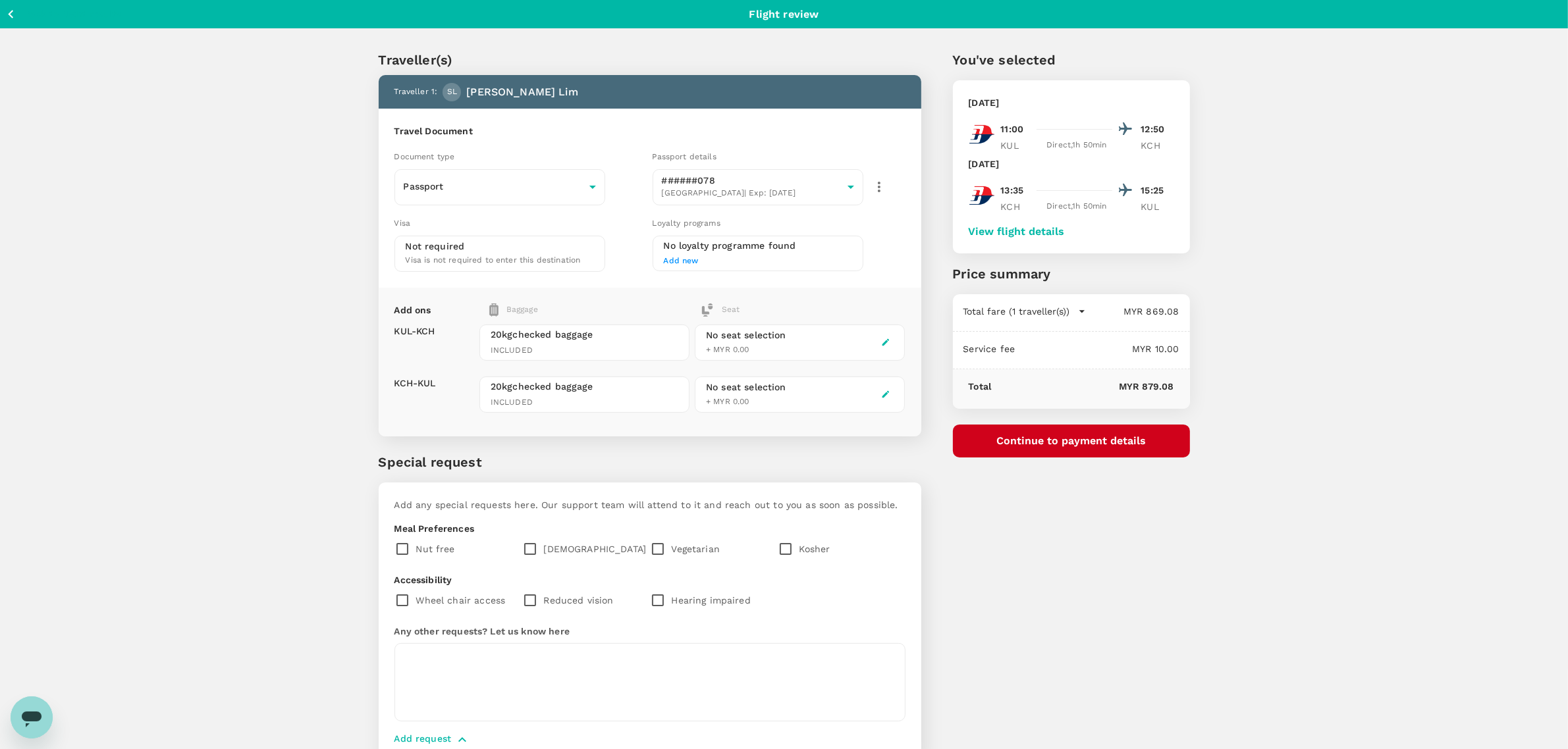
click at [1158, 446] on button "Continue to payment details" at bounding box center [1071, 441] width 237 height 33
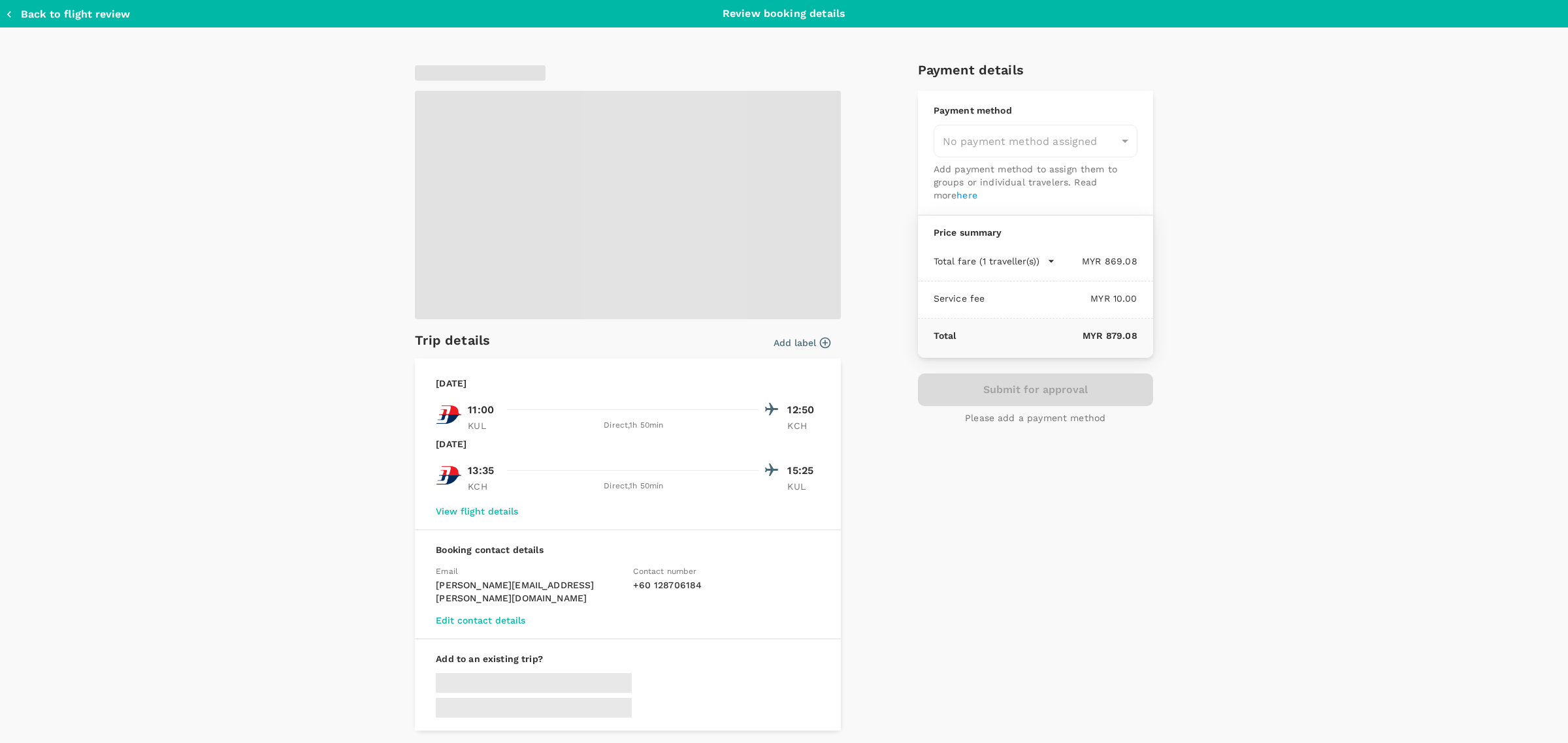
type input "9f9abd77-a470-4804-9f22-ecc5869be96d"
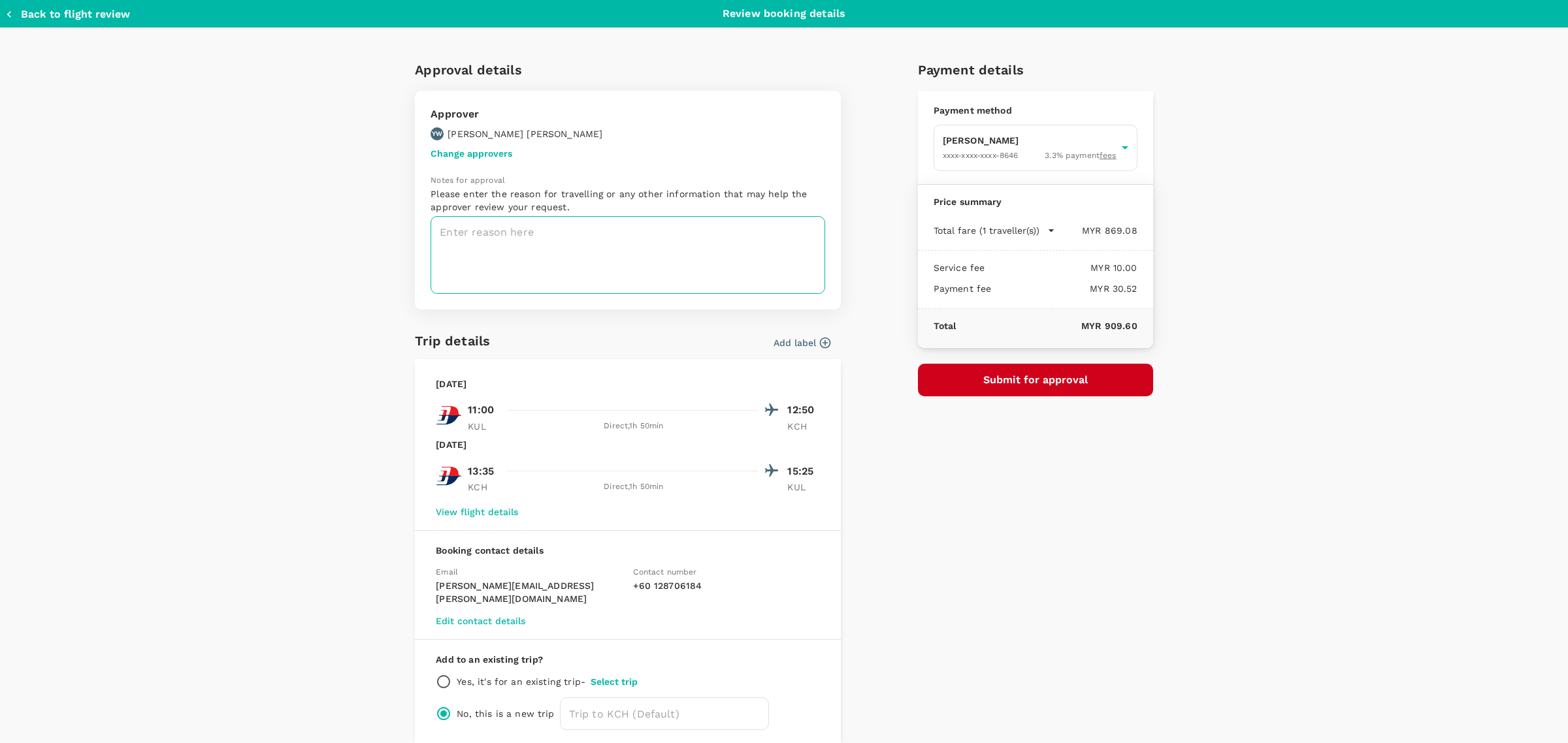
click at [520, 238] on textarea at bounding box center [628, 255] width 395 height 77
type textarea "F"
click at [560, 314] on div "Approval details Approver YW Yi-shun Wang Change approvers Notes for approval P…" at bounding box center [628, 195] width 426 height 271
click at [585, 236] on textarea "Family Video Ads Filming" at bounding box center [628, 255] width 395 height 77
type textarea "Family Video Ads Filming in Kuching"
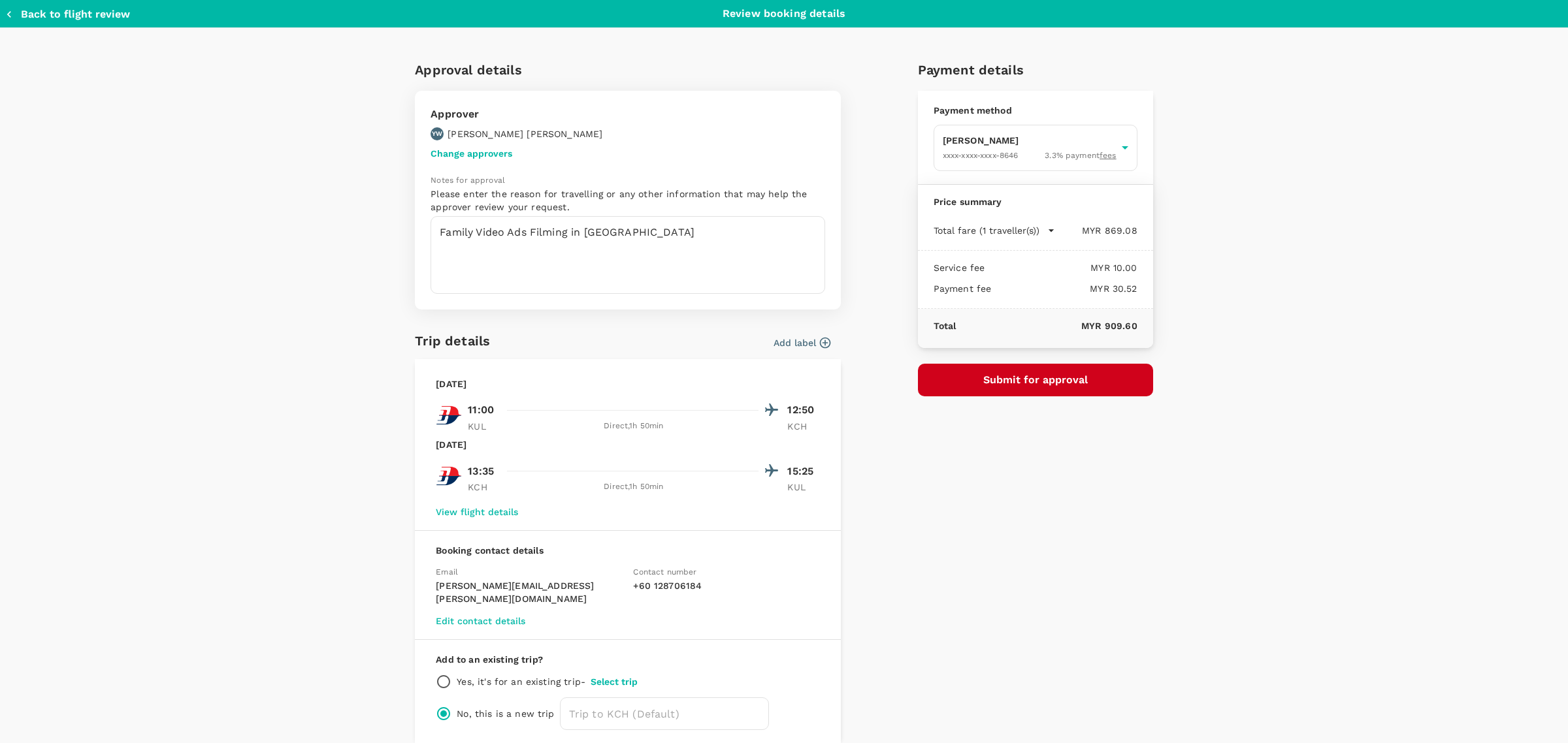
click at [1212, 492] on div "Approval details Approver YW Yi-shun Wang Change approvers Notes for approval P…" at bounding box center [784, 415] width 1568 height 775
click at [1066, 385] on button "Submit for approval" at bounding box center [1036, 380] width 235 height 33
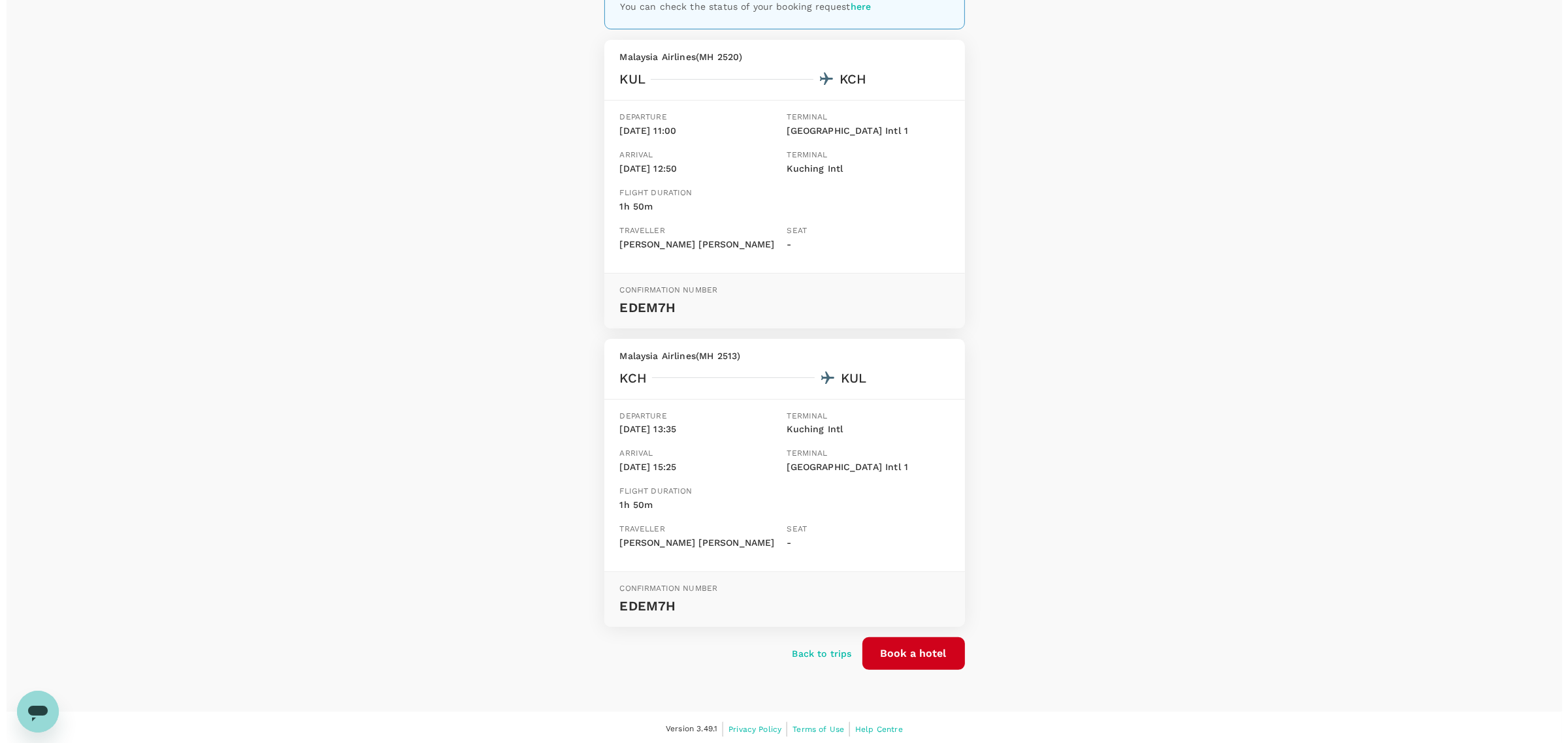
scroll to position [168, 0]
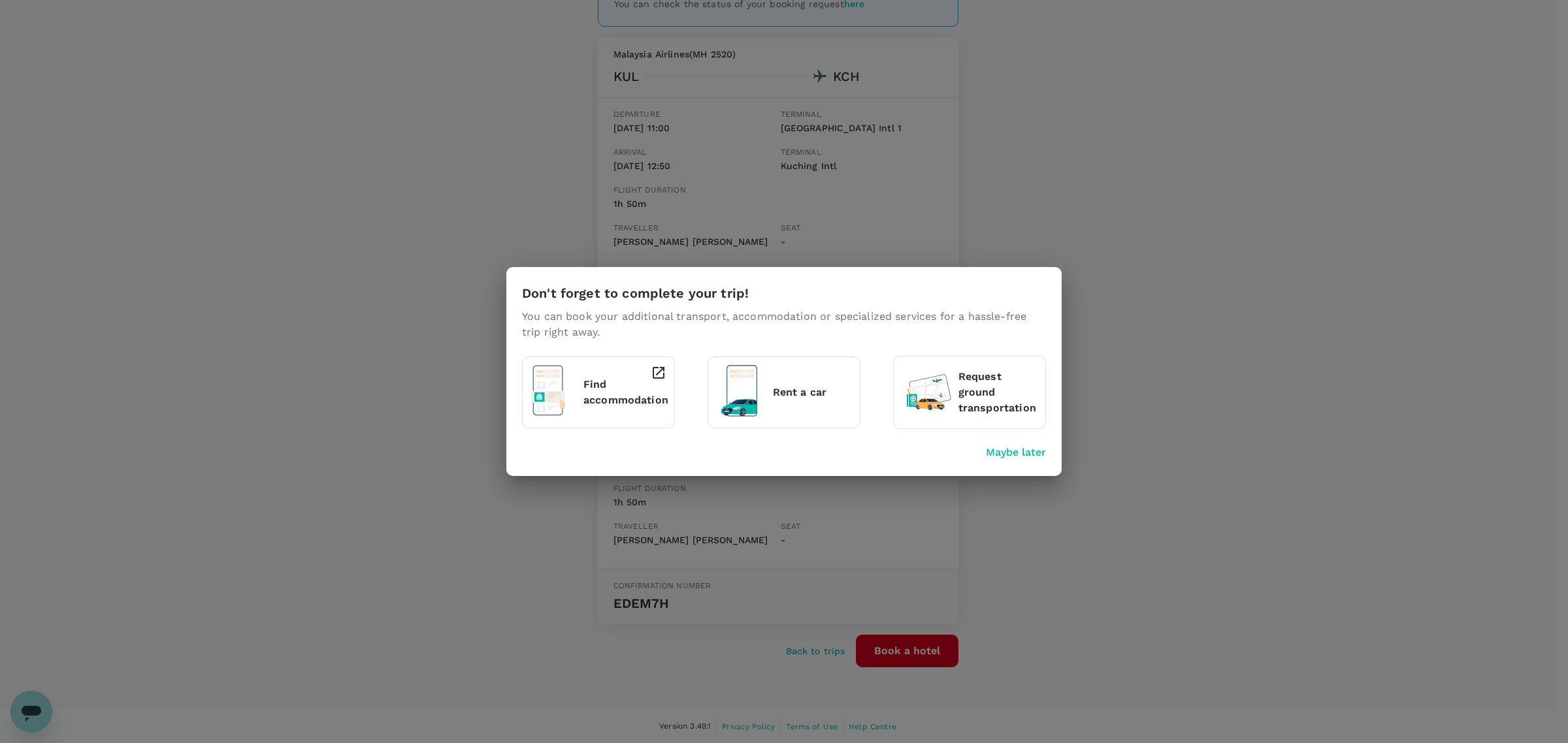
click at [582, 402] on div "Find accommodation" at bounding box center [601, 389] width 47 height 60
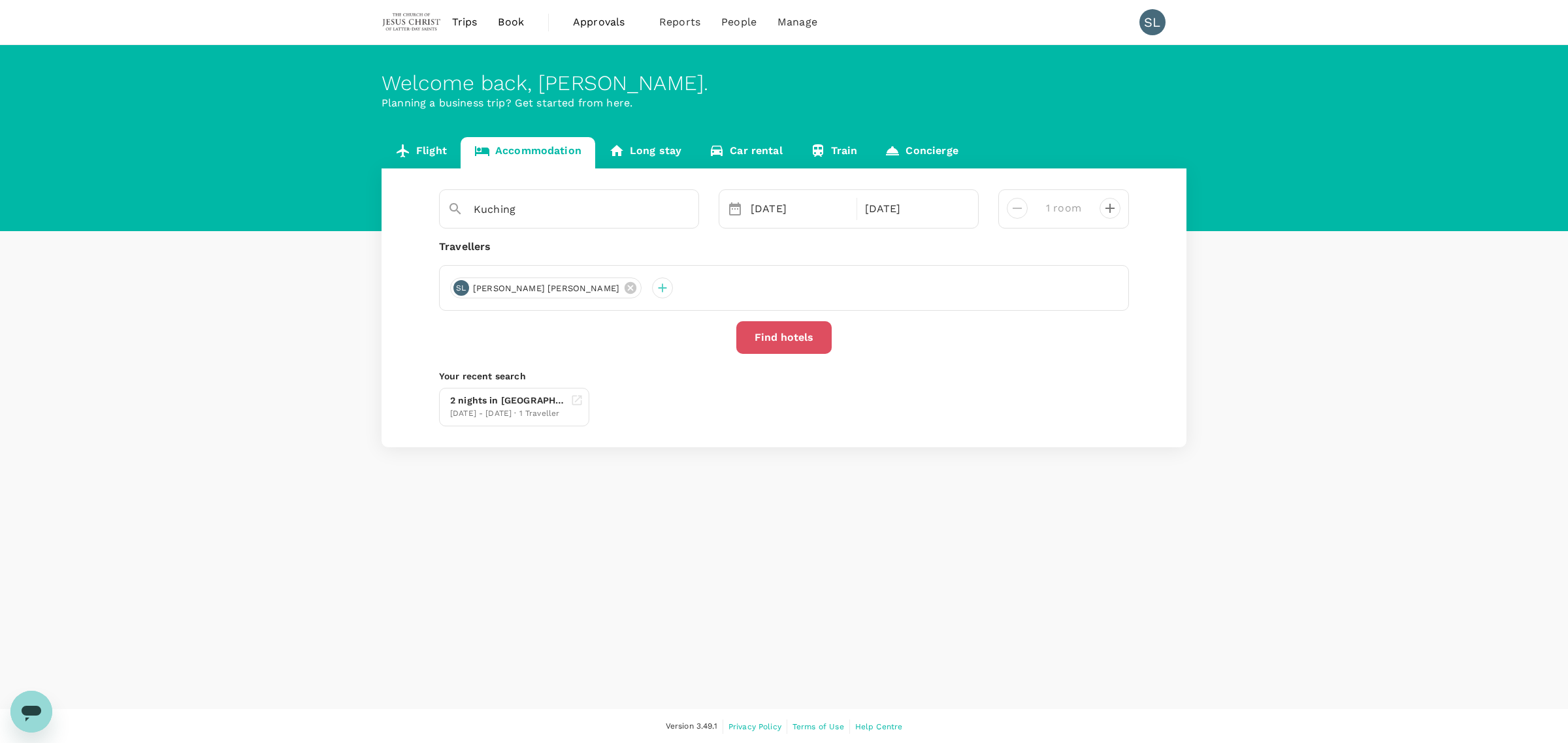
click at [781, 330] on button "Find hotels" at bounding box center [783, 337] width 95 height 33
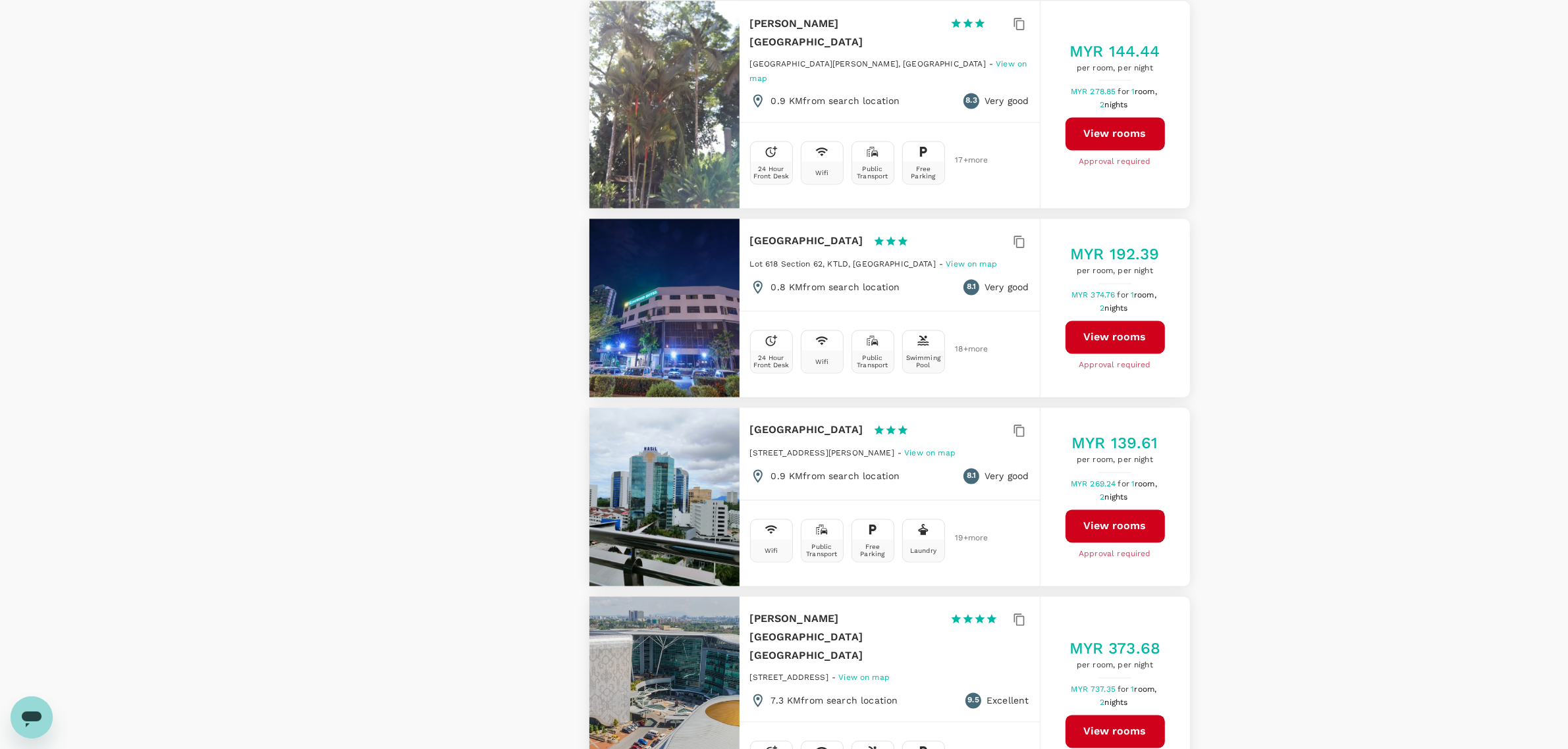
scroll to position [3128, 0]
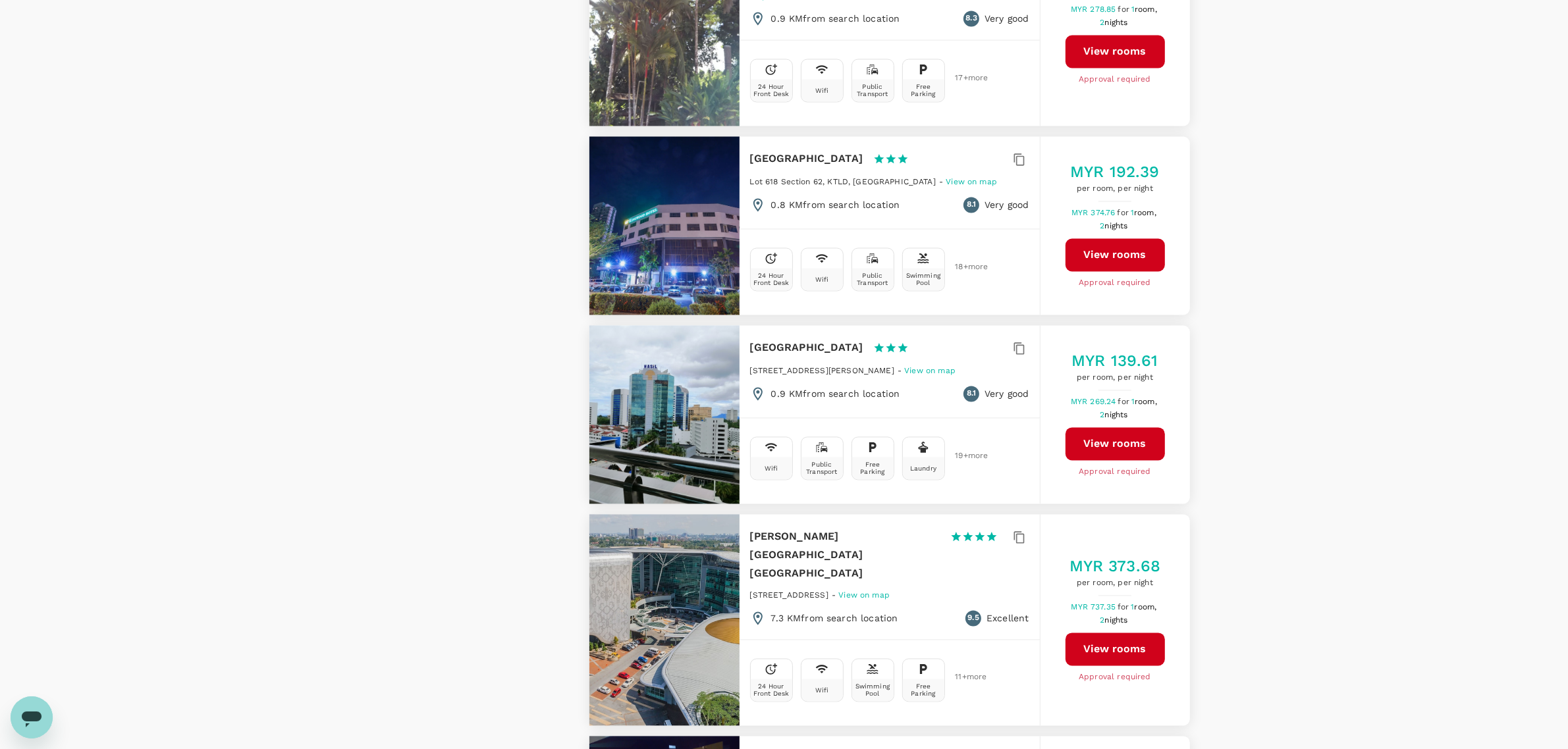
click at [1098, 634] on button "View rooms" at bounding box center [1115, 650] width 99 height 33
type input "657.75"
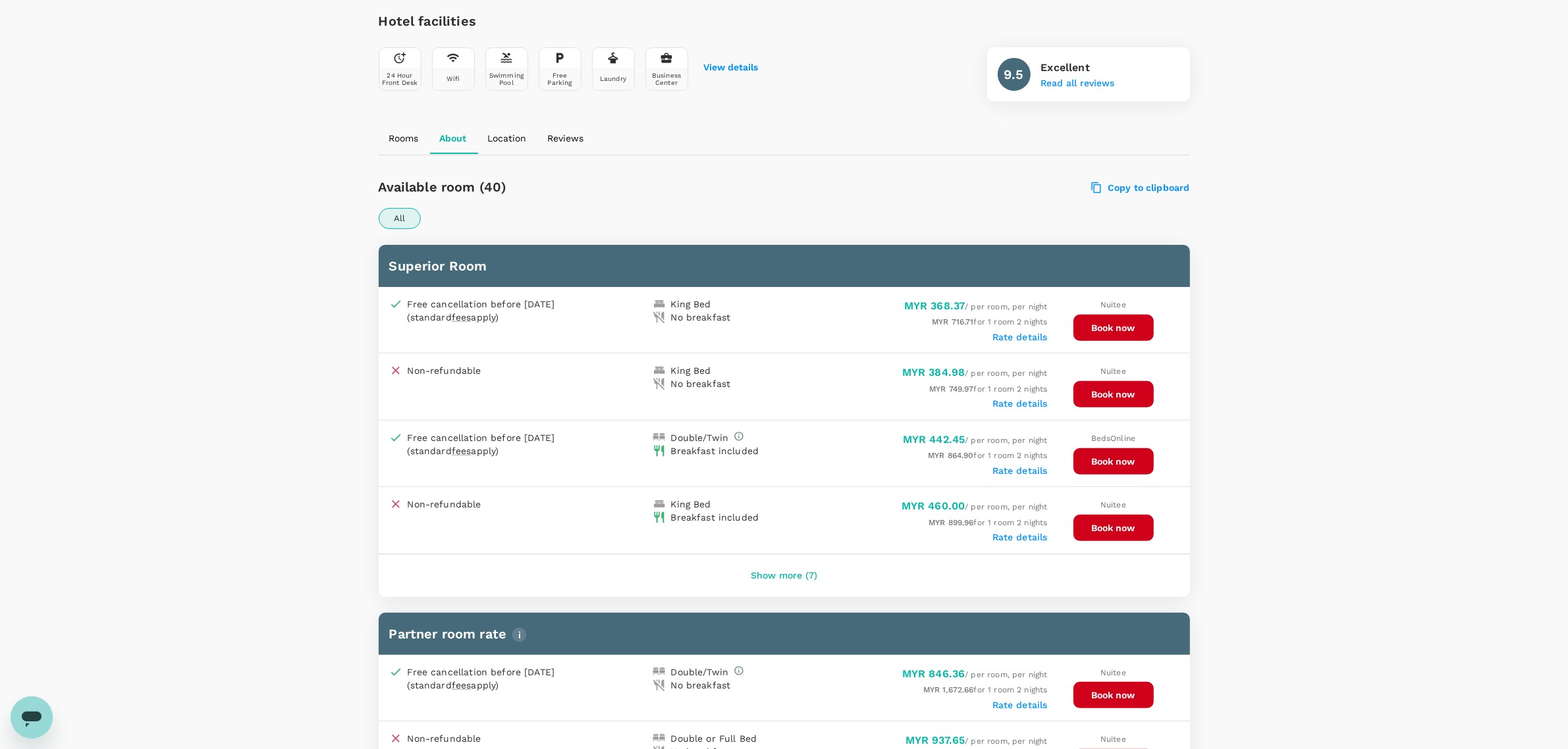
scroll to position [576, 0]
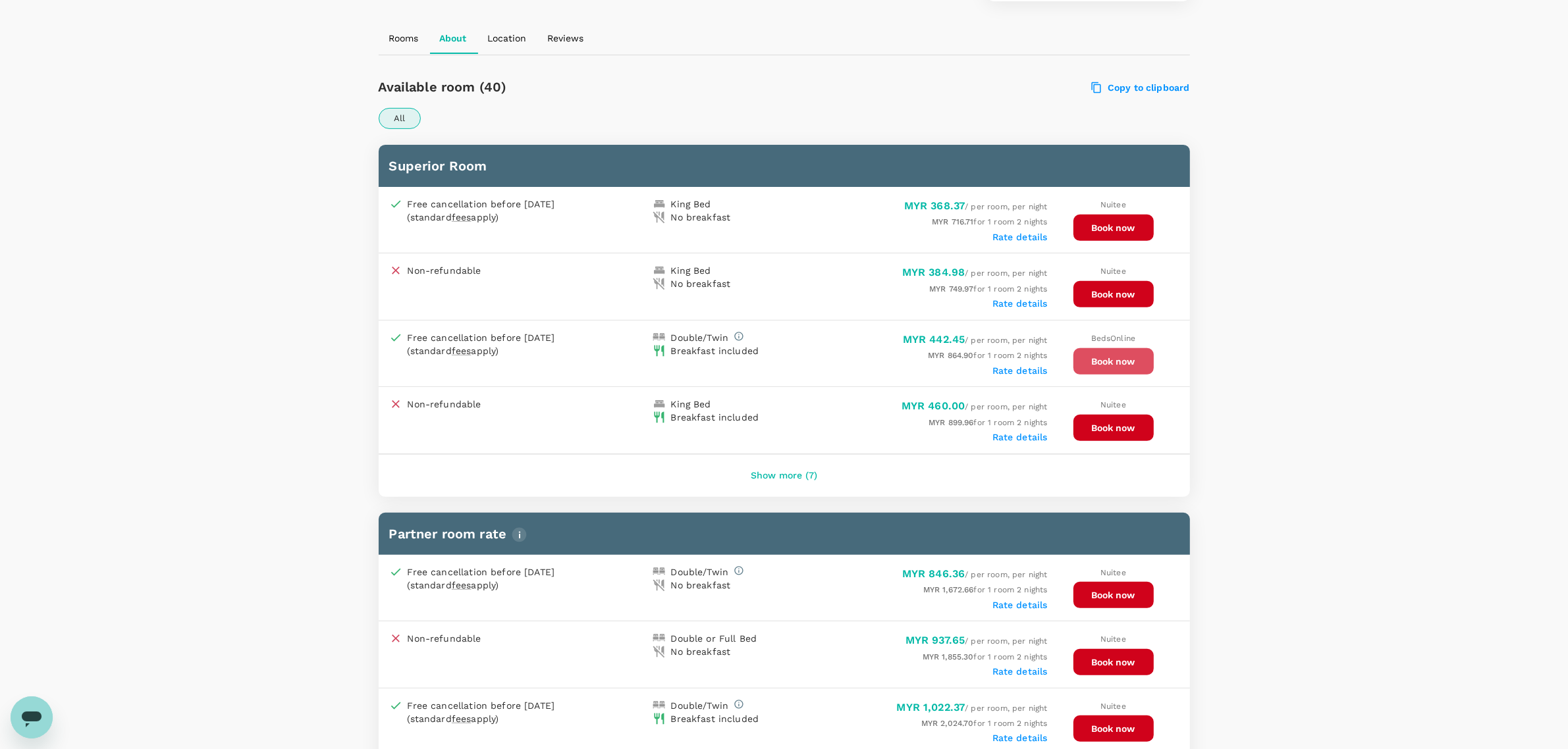
click at [1104, 353] on button "Book now" at bounding box center [1113, 361] width 80 height 27
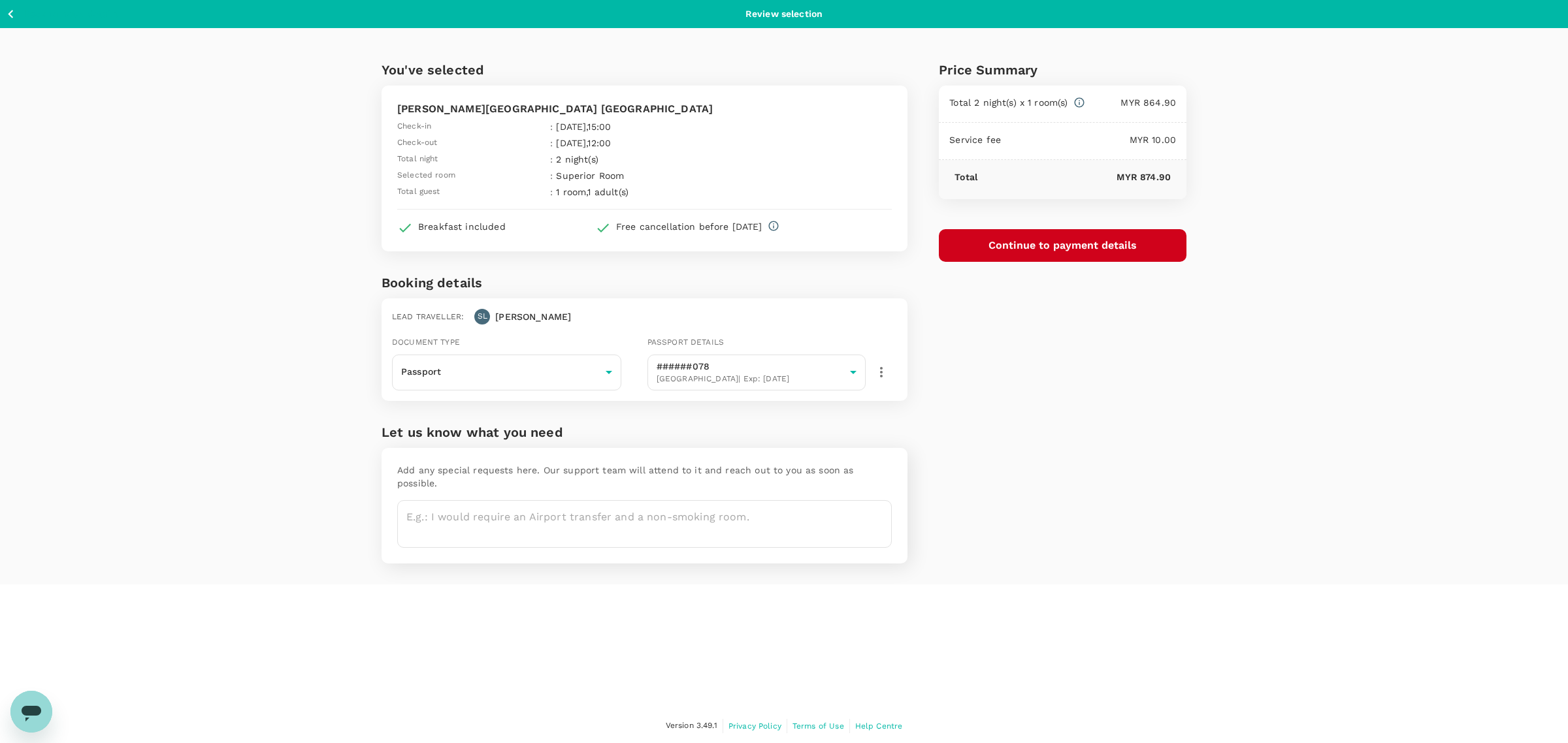
click at [1009, 248] on button "Continue to payment details" at bounding box center [1063, 245] width 248 height 33
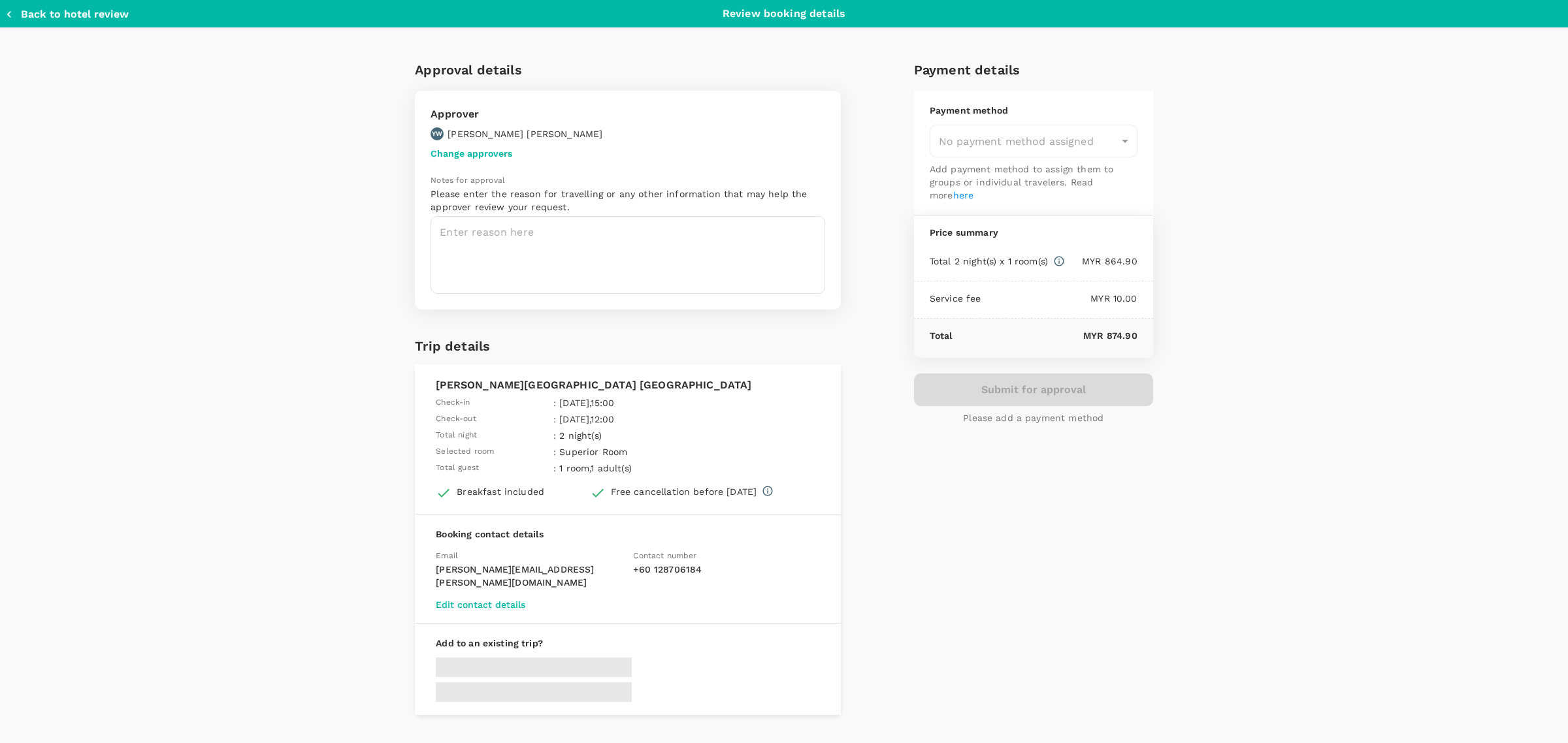
type input "9f9abd77-a470-4804-9f22-ecc5869be96d"
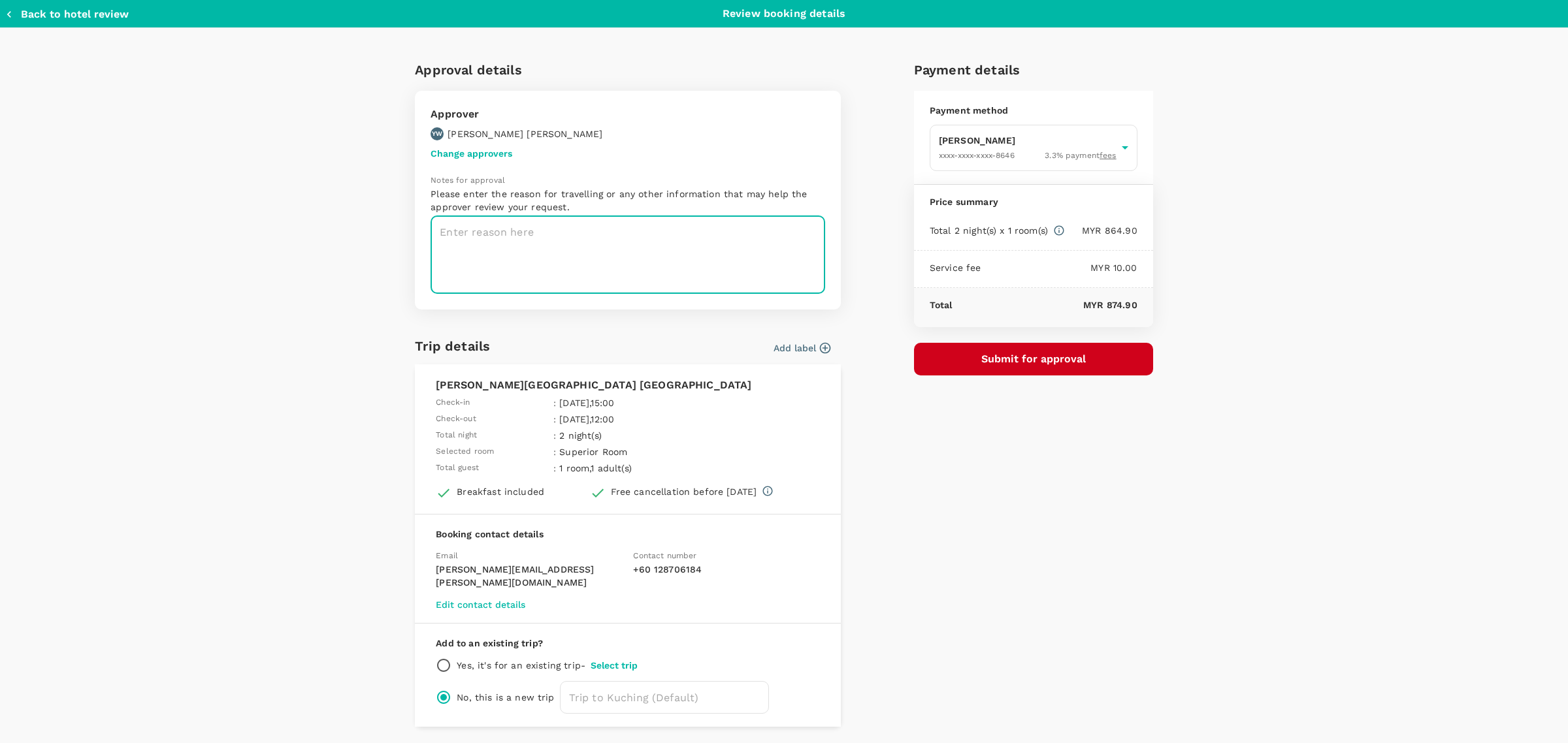
click at [598, 253] on textarea at bounding box center [628, 255] width 395 height 77
paste textarea "Family Video Ads Filming in Kuching"
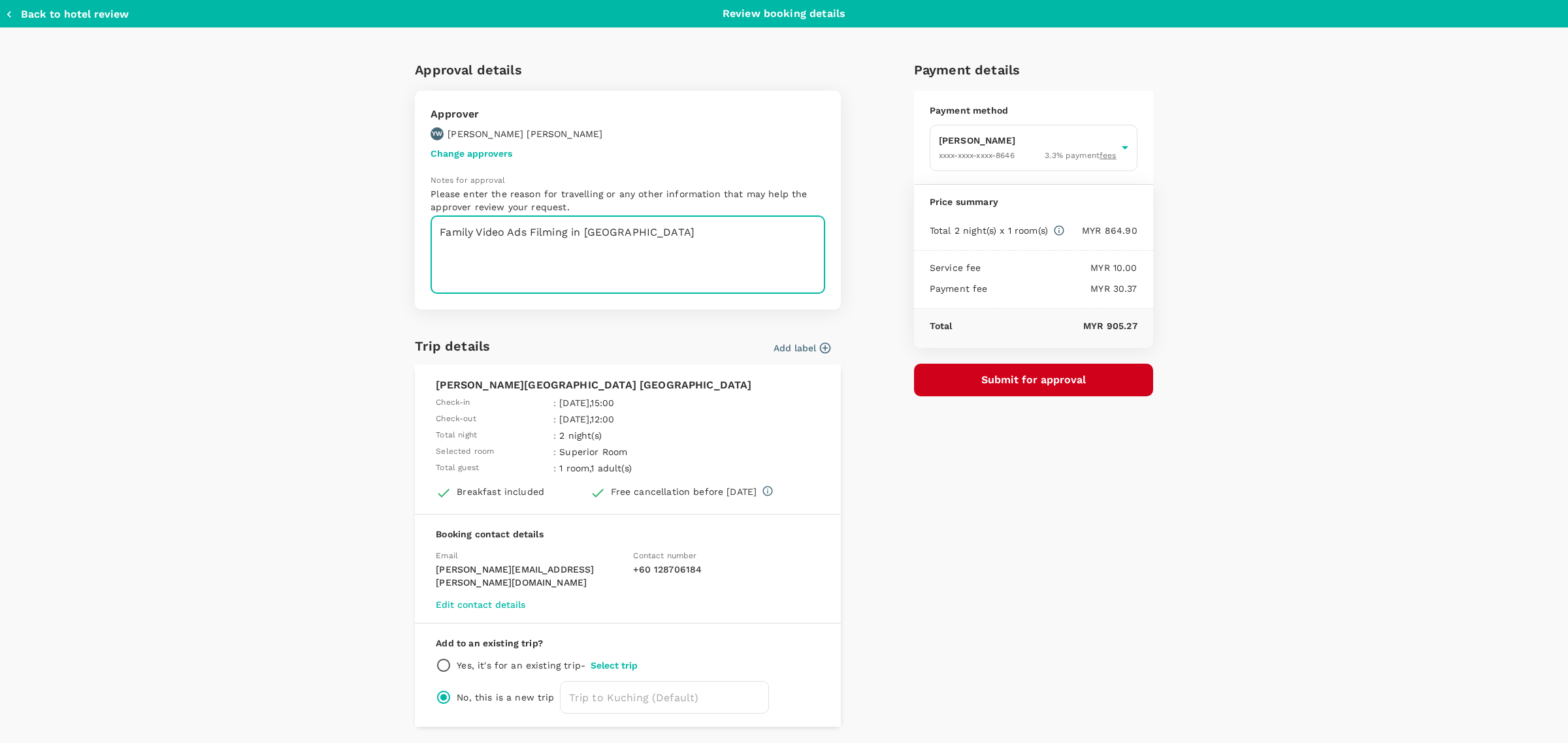
type textarea "Family Video Ads Filming in Kuching"
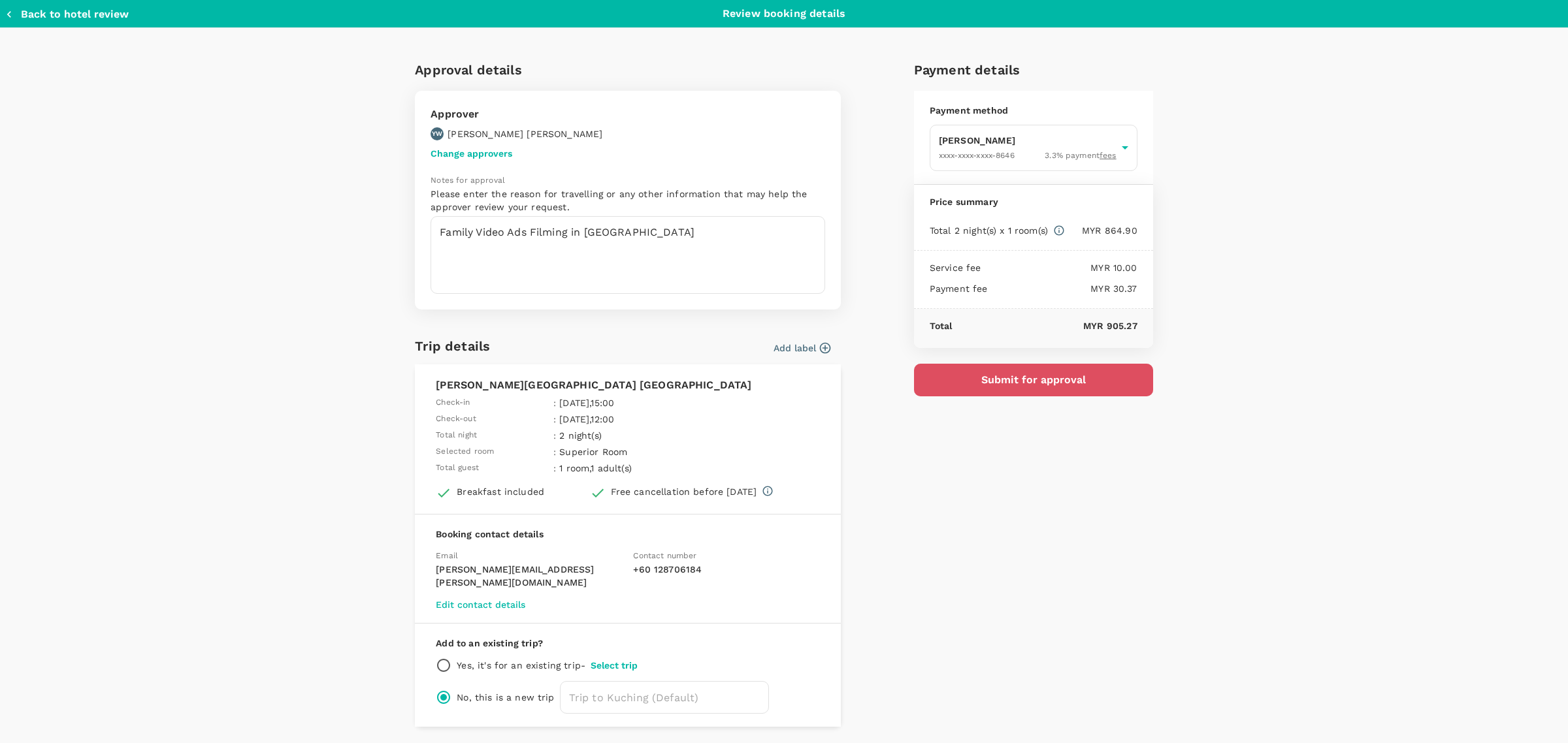
click at [1071, 369] on button "Submit for approval" at bounding box center [1033, 380] width 239 height 33
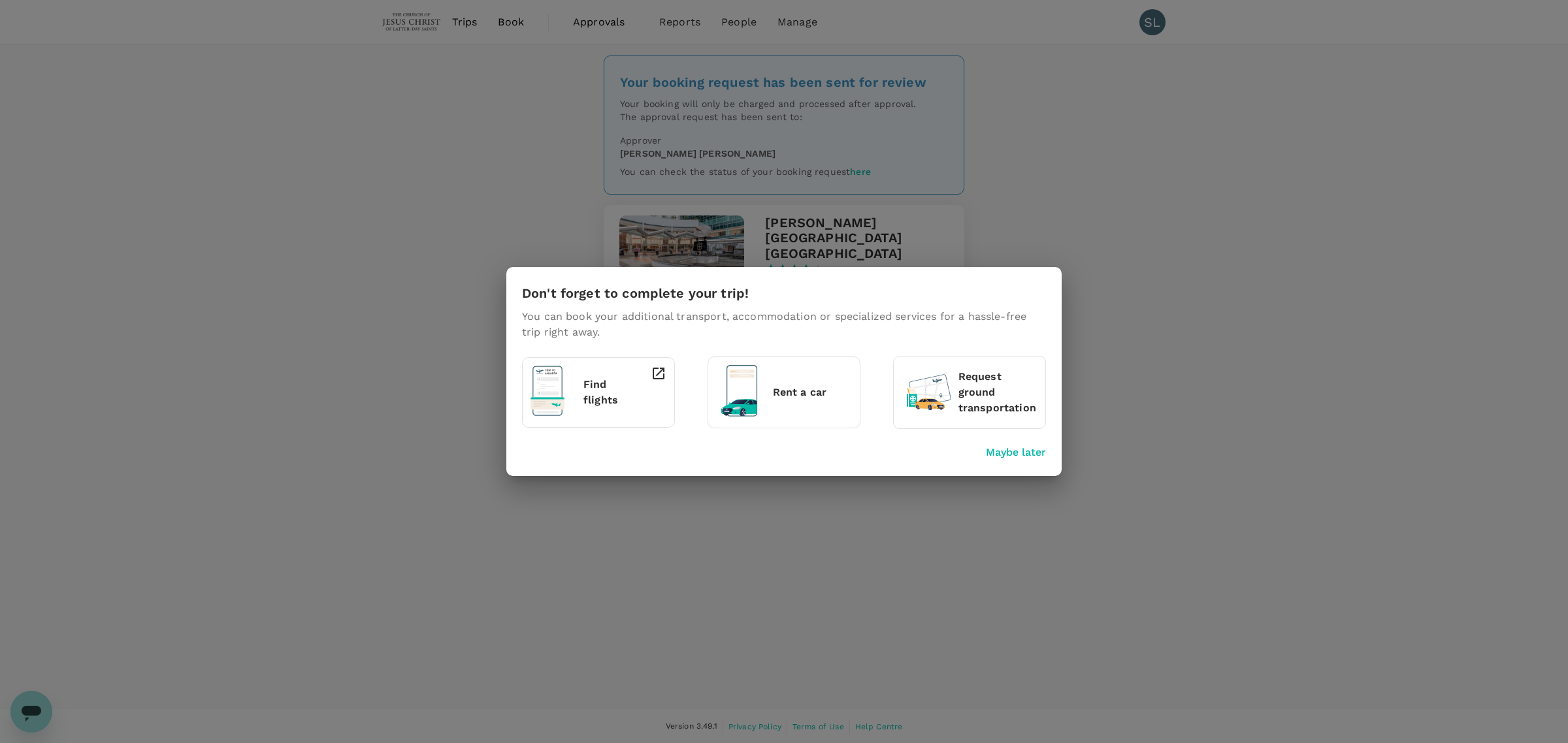
click at [1029, 452] on p "Maybe later" at bounding box center [1016, 453] width 60 height 15
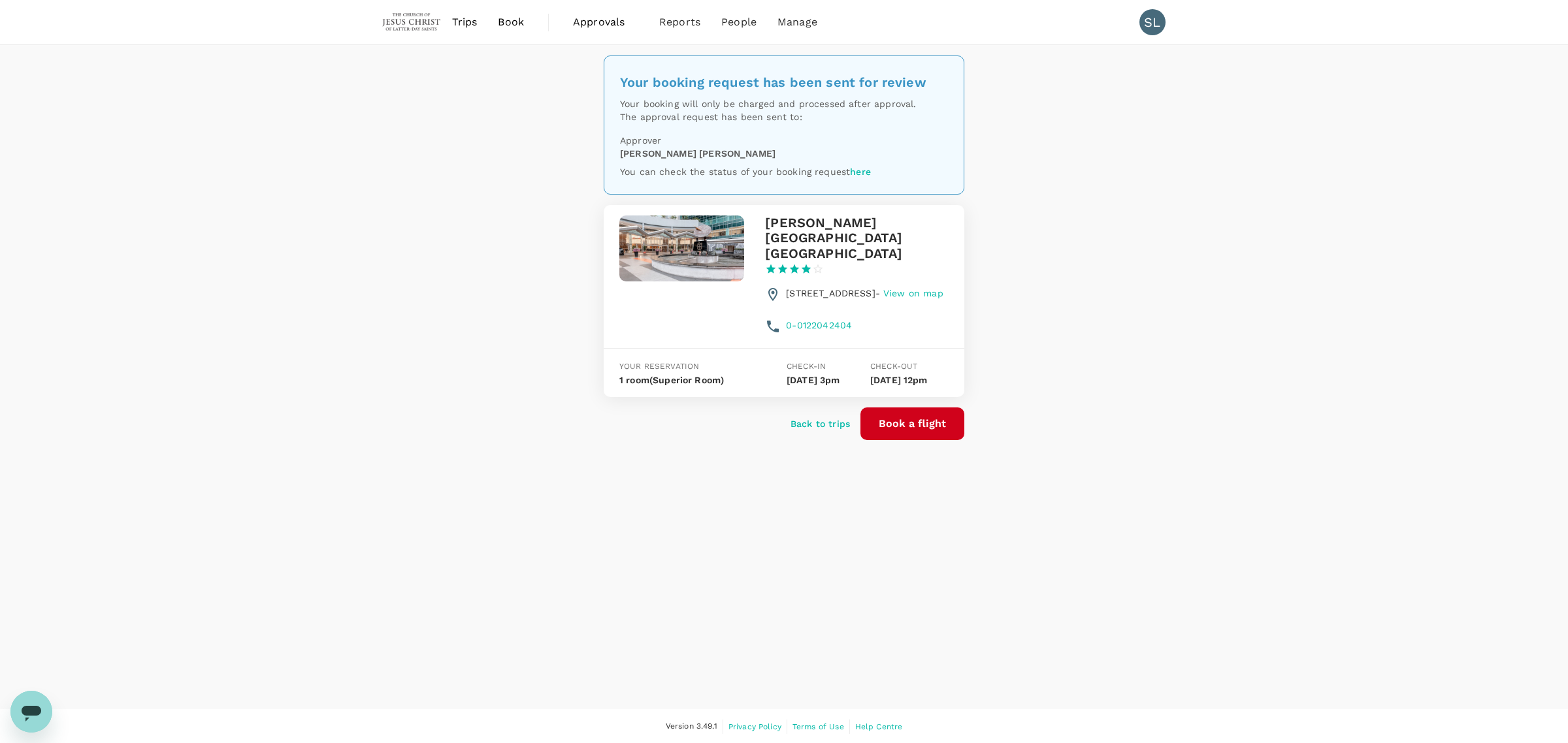
click at [820, 430] on p "Back to trips" at bounding box center [820, 423] width 60 height 13
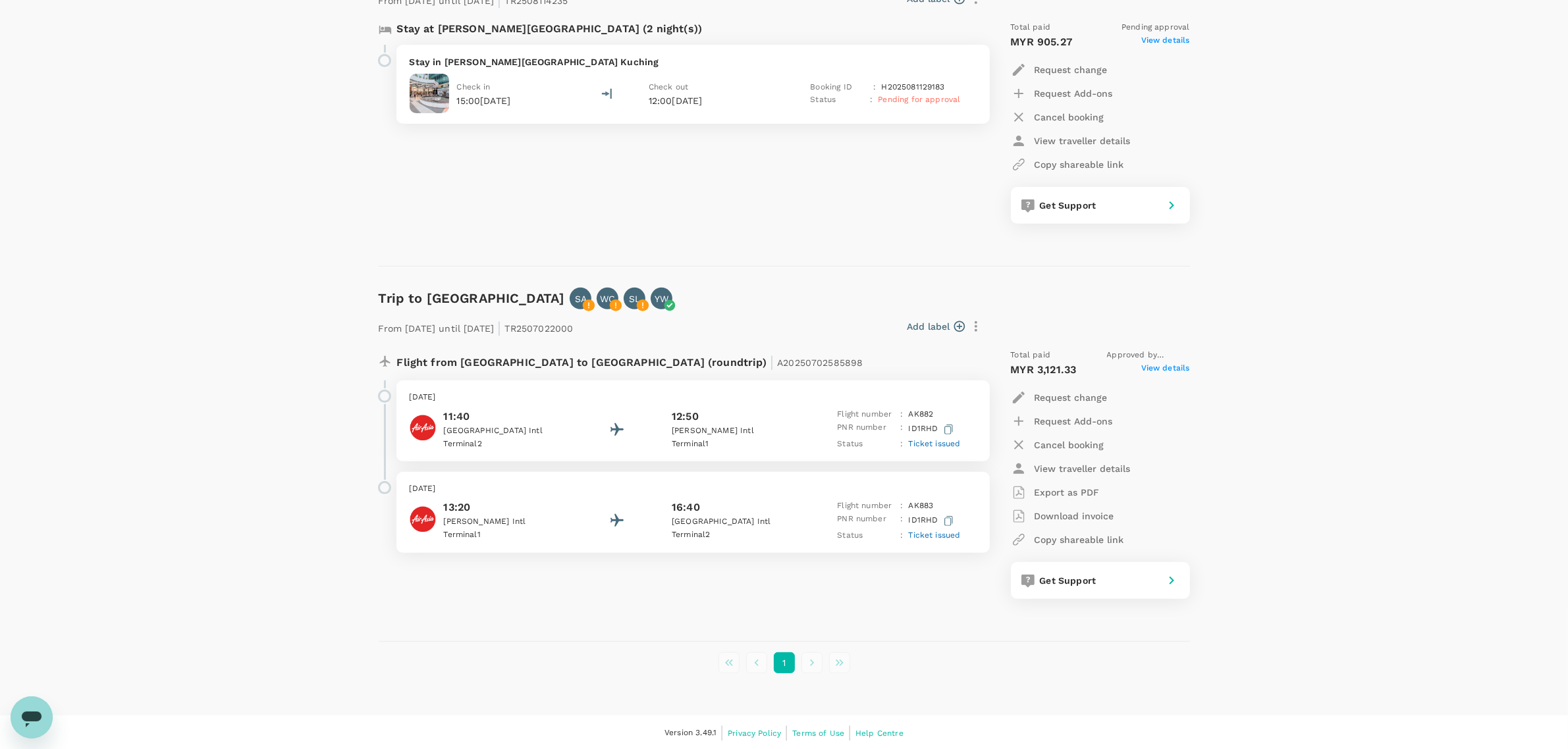
scroll to position [153, 0]
